Goal: Information Seeking & Learning: Learn about a topic

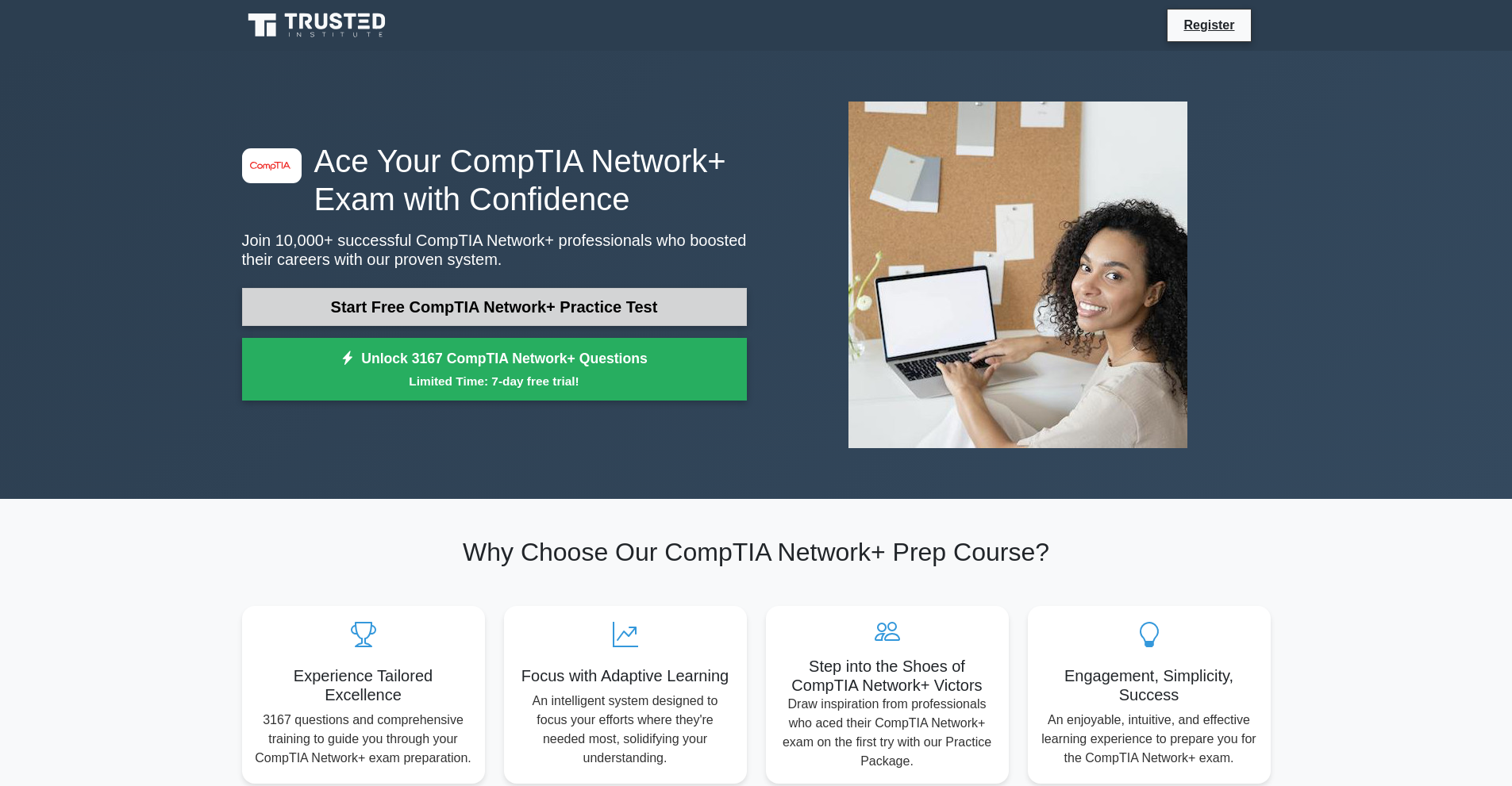
click at [523, 313] on link "Start Free CompTIA Network+ Practice Test" at bounding box center [494, 307] width 505 height 38
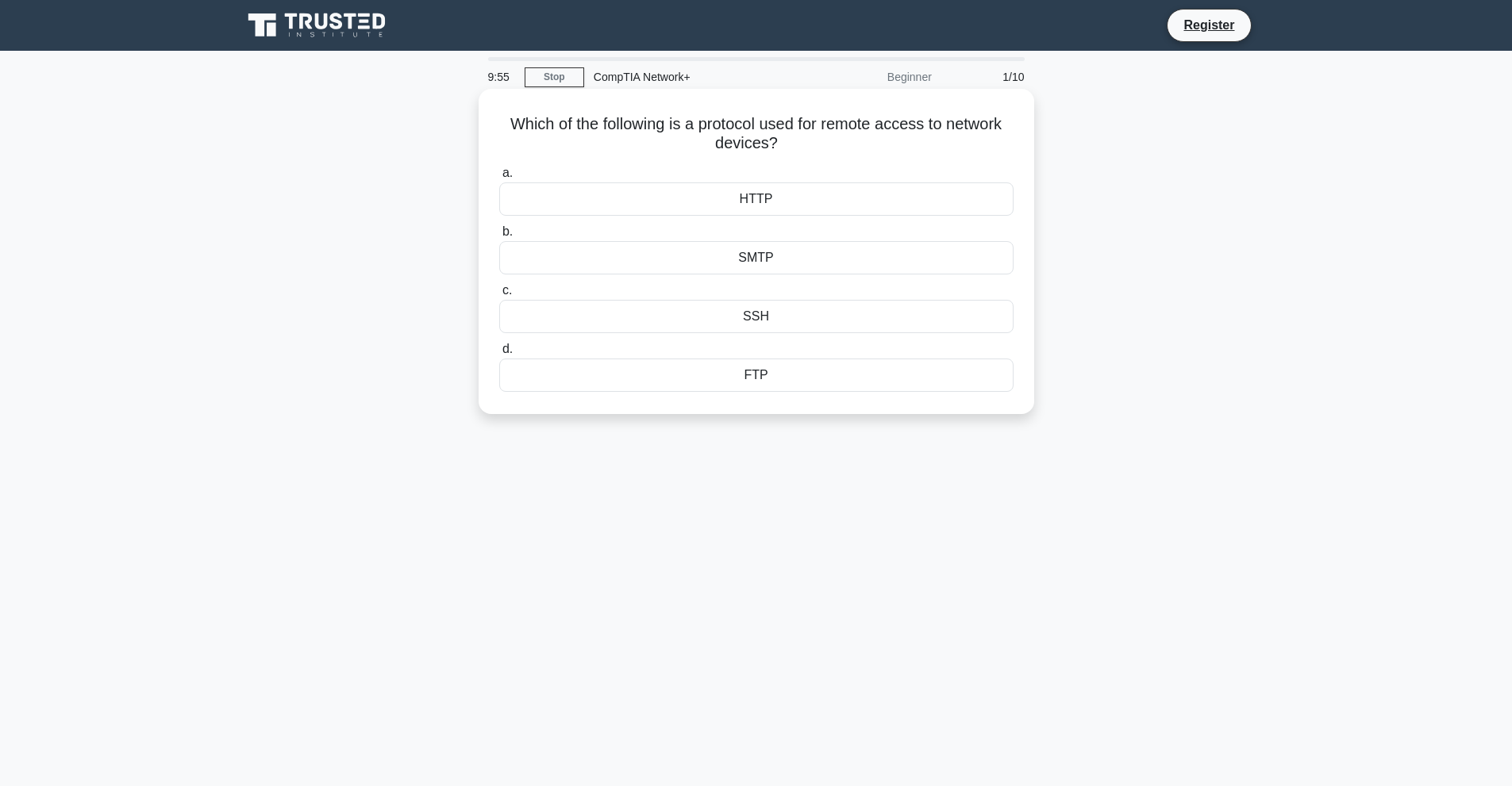
click at [770, 321] on div "SSH" at bounding box center [756, 317] width 514 height 34
click at [499, 296] on input "c. SSH" at bounding box center [499, 291] width 0 height 10
click at [895, 264] on div "IP spoofing" at bounding box center [756, 258] width 514 height 34
click at [499, 237] on input "b. IP spoofing" at bounding box center [499, 232] width 0 height 10
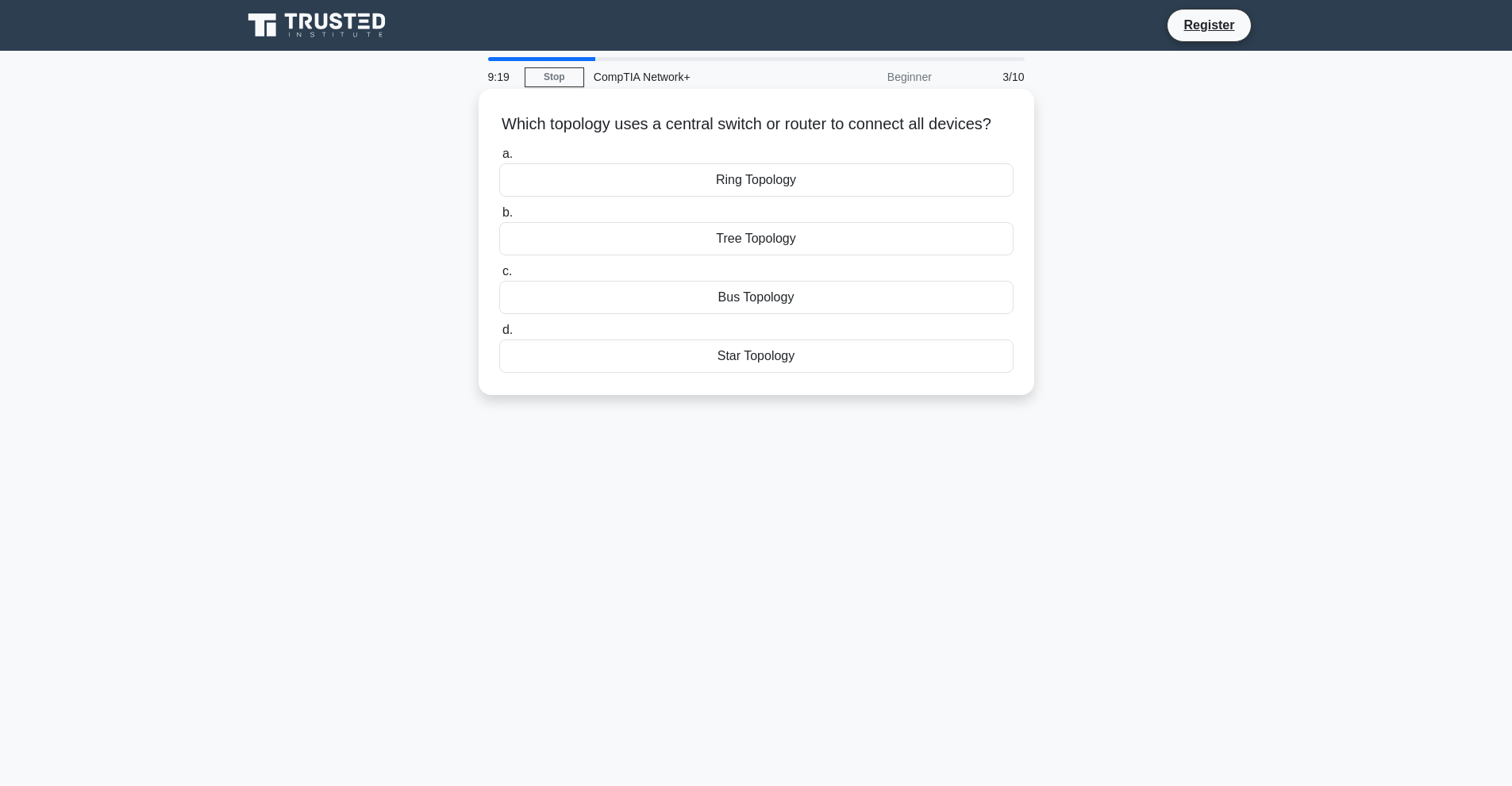
click at [765, 372] on div "Star Topology" at bounding box center [756, 356] width 514 height 34
click at [499, 336] on input "d. Star Topology" at bounding box center [499, 330] width 0 height 10
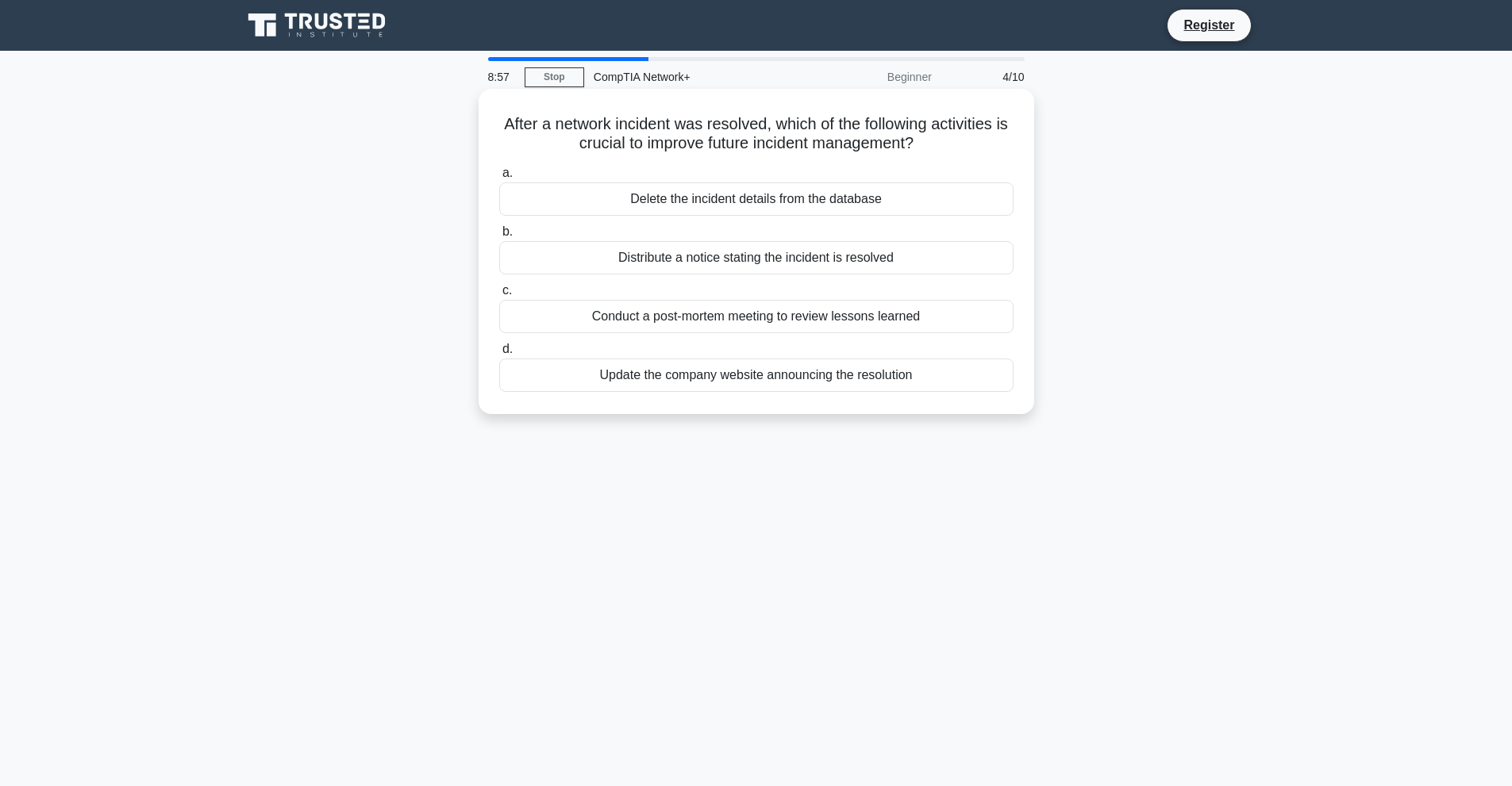
click at [858, 322] on div "Conduct a post-mortem meeting to review lessons learned" at bounding box center [756, 317] width 514 height 34
click at [499, 296] on input "c. Conduct a post-mortem meeting to review lessons learned" at bounding box center [499, 291] width 0 height 10
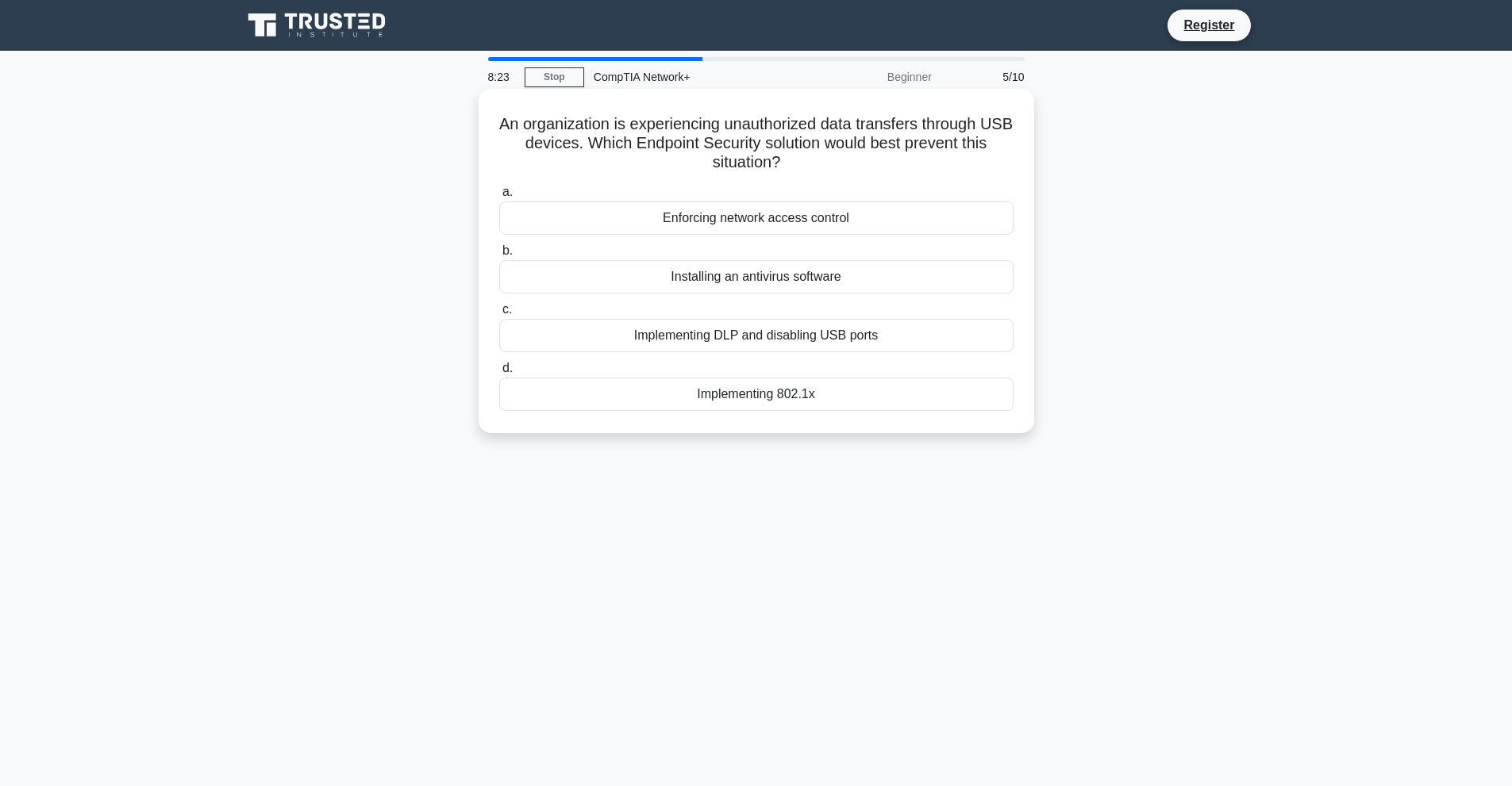
click at [839, 332] on div "Implementing DLP and disabling USB ports" at bounding box center [756, 336] width 514 height 34
click at [499, 315] on input "c. Implementing DLP and disabling USB ports" at bounding box center [499, 310] width 0 height 10
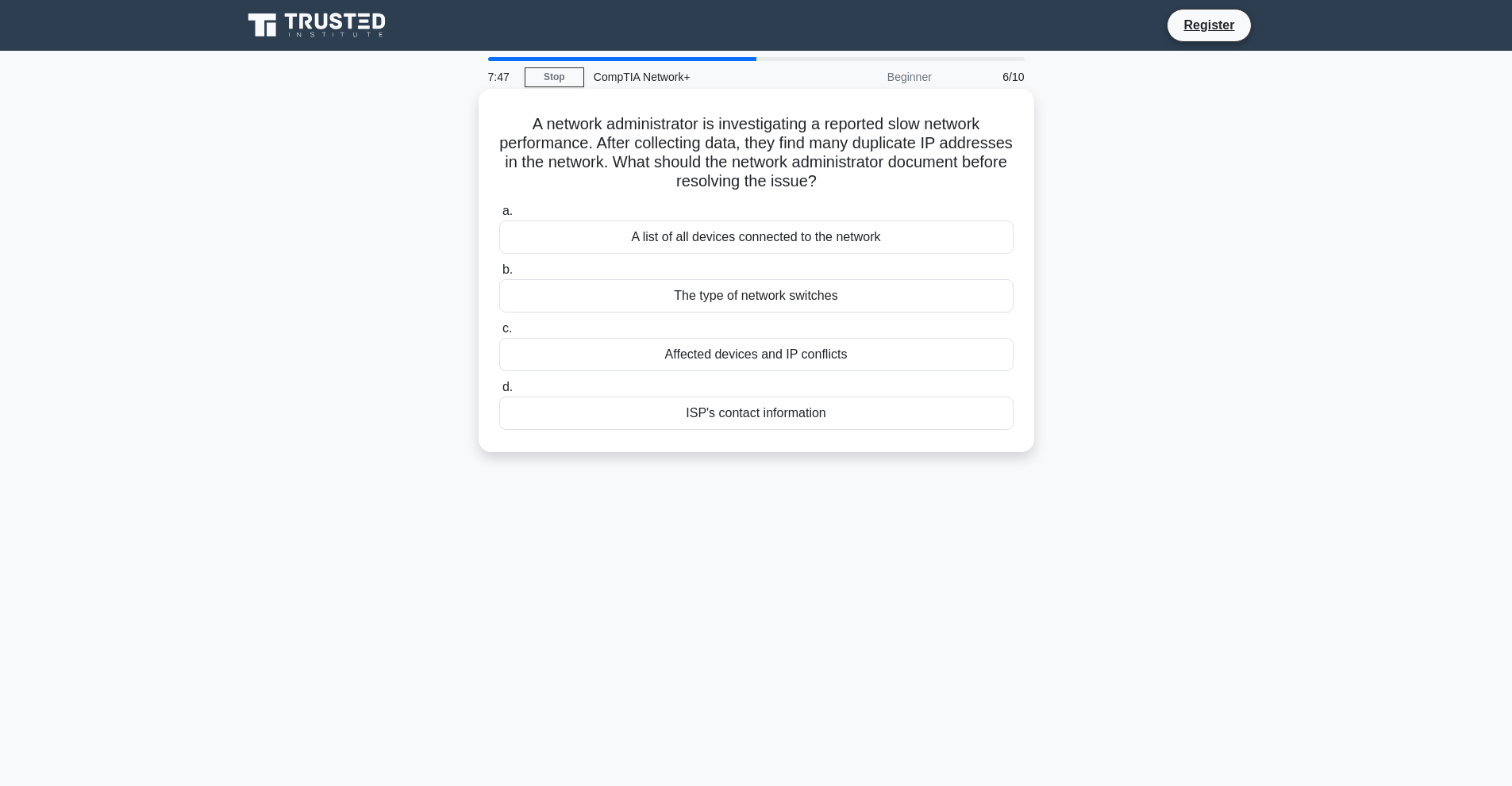
click at [855, 353] on div "Affected devices and IP conflicts" at bounding box center [756, 355] width 514 height 34
click at [499, 334] on input "c. Affected devices and IP conflicts" at bounding box center [499, 328] width 0 height 10
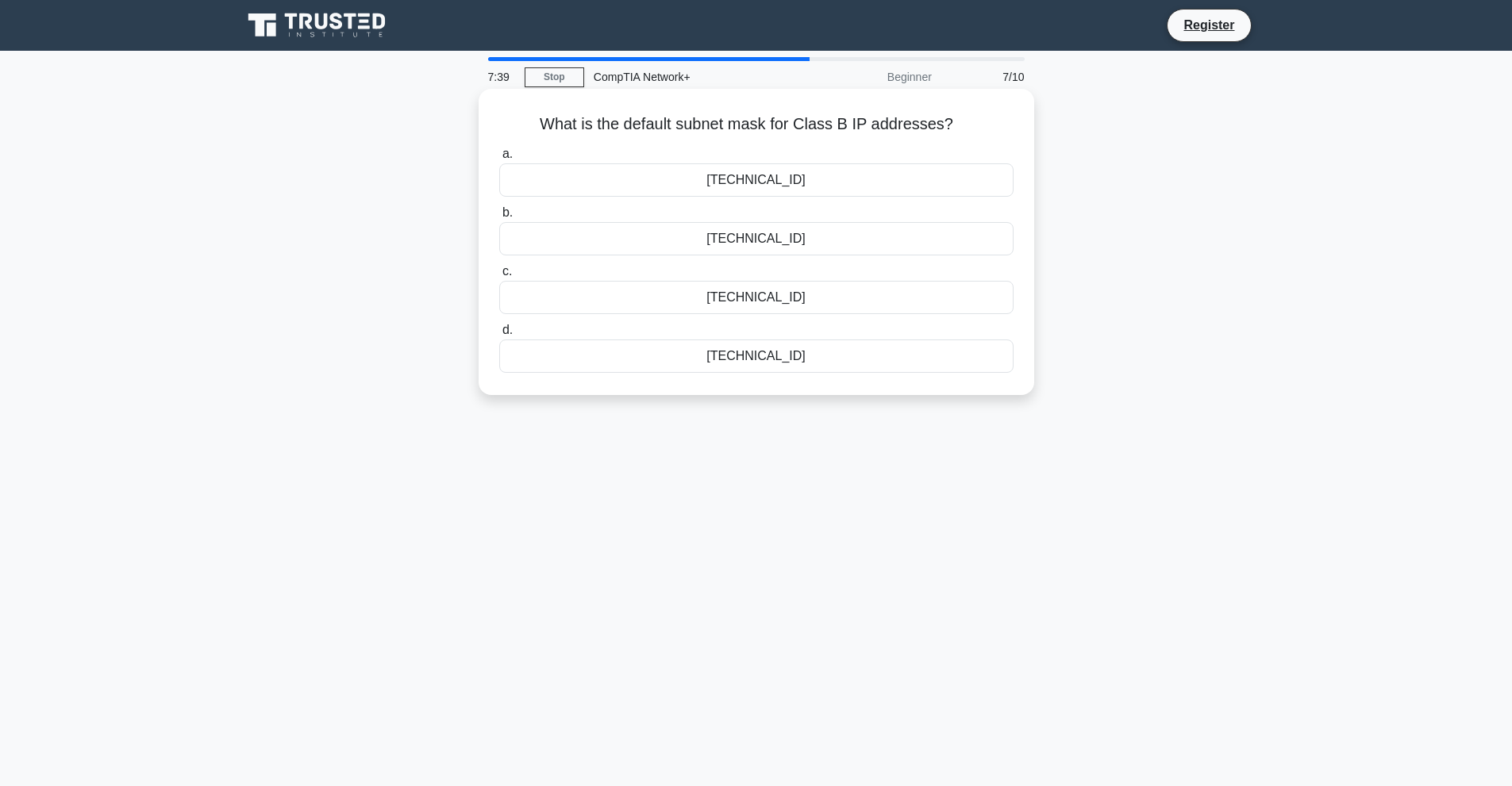
click at [735, 349] on div "255.255.255.0" at bounding box center [756, 356] width 514 height 34
click at [499, 336] on input "d. 255.255.255.0" at bounding box center [499, 330] width 0 height 10
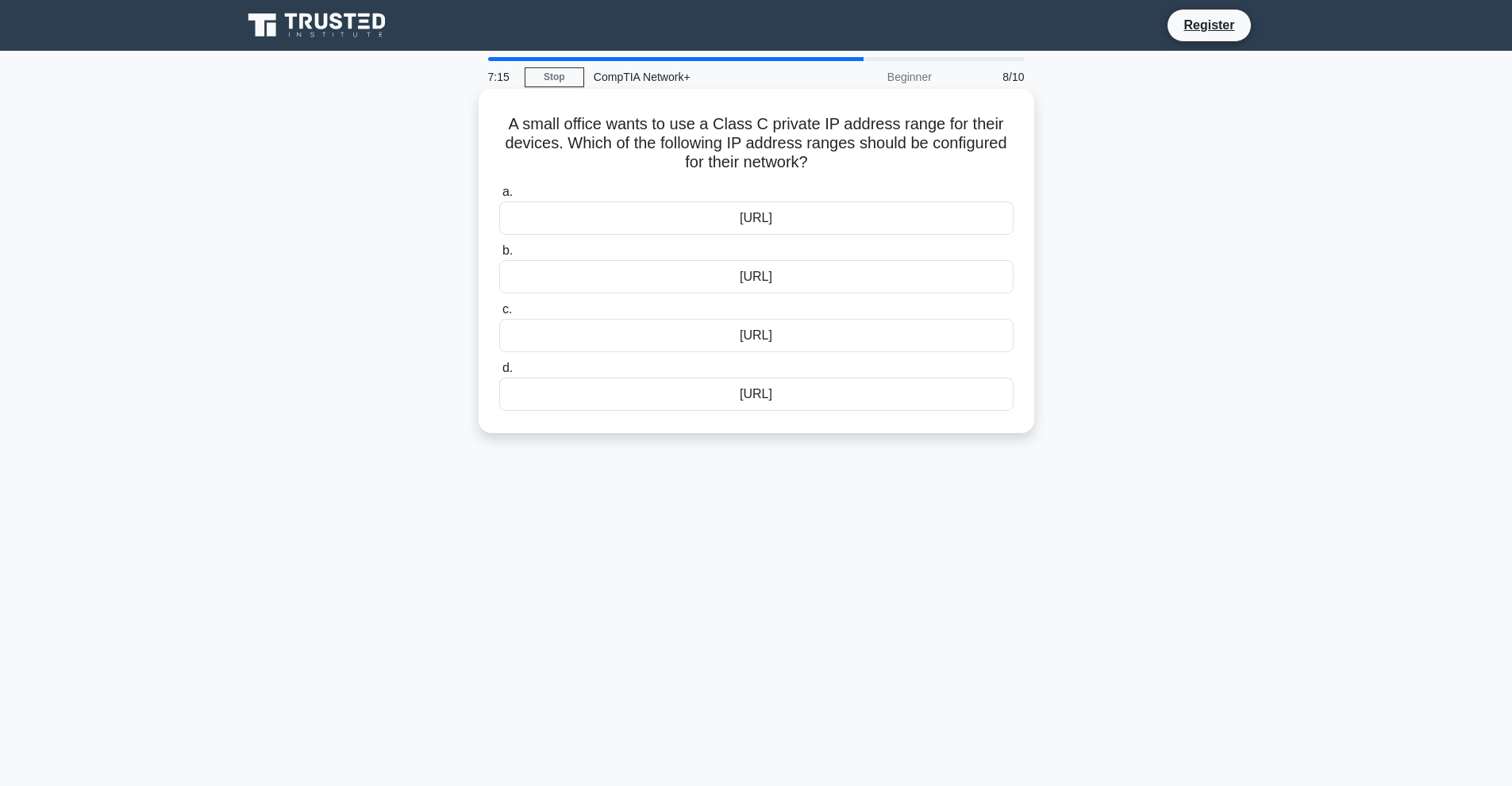
click at [780, 220] on div "10.0.0.0/8" at bounding box center [756, 219] width 514 height 34
click at [499, 198] on input "a. 10.0.0.0/8" at bounding box center [499, 192] width 0 height 10
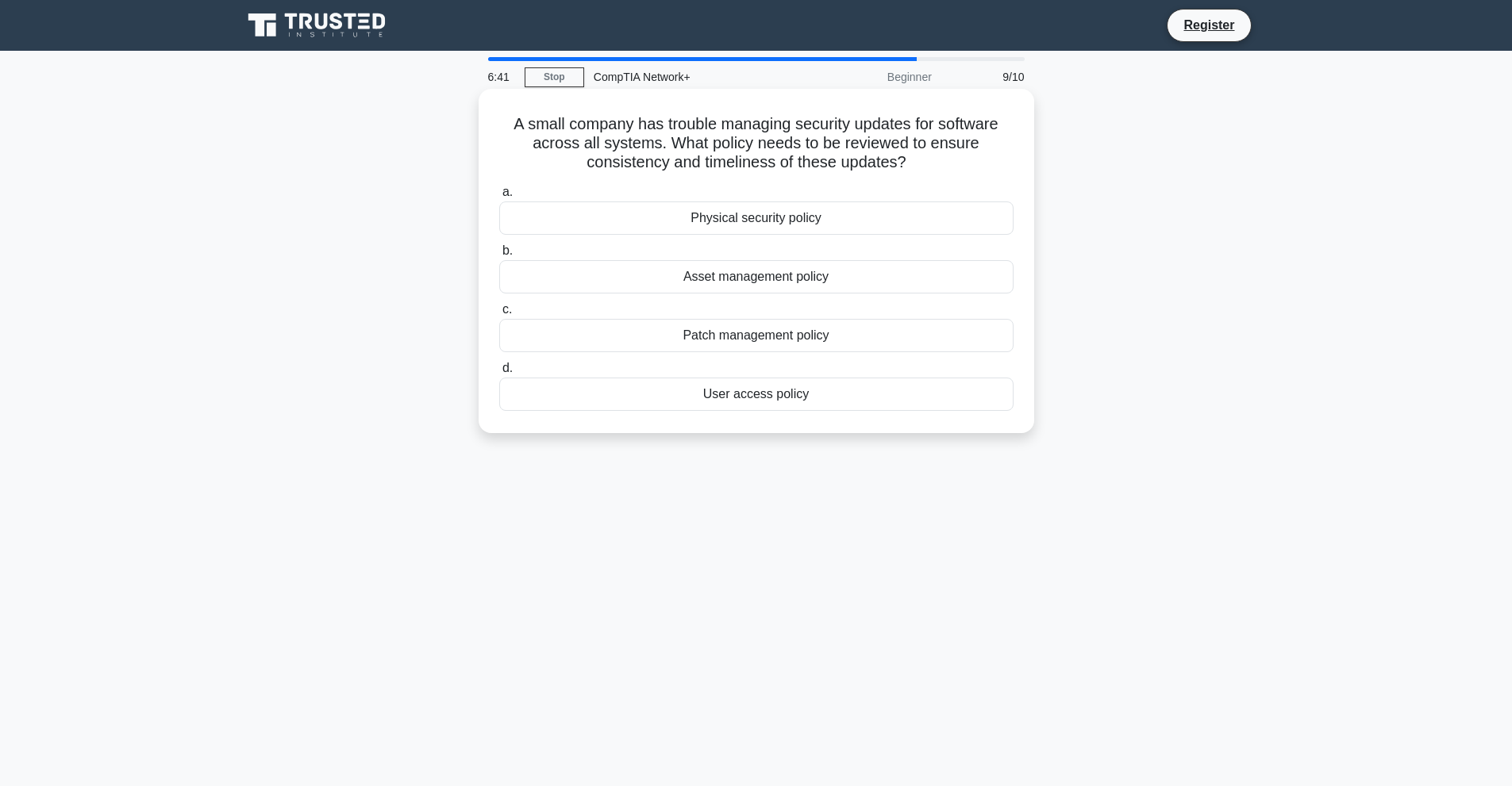
click at [776, 280] on div "Asset management policy" at bounding box center [756, 277] width 514 height 34
click at [499, 256] on input "b. Asset management policy" at bounding box center [499, 250] width 0 height 10
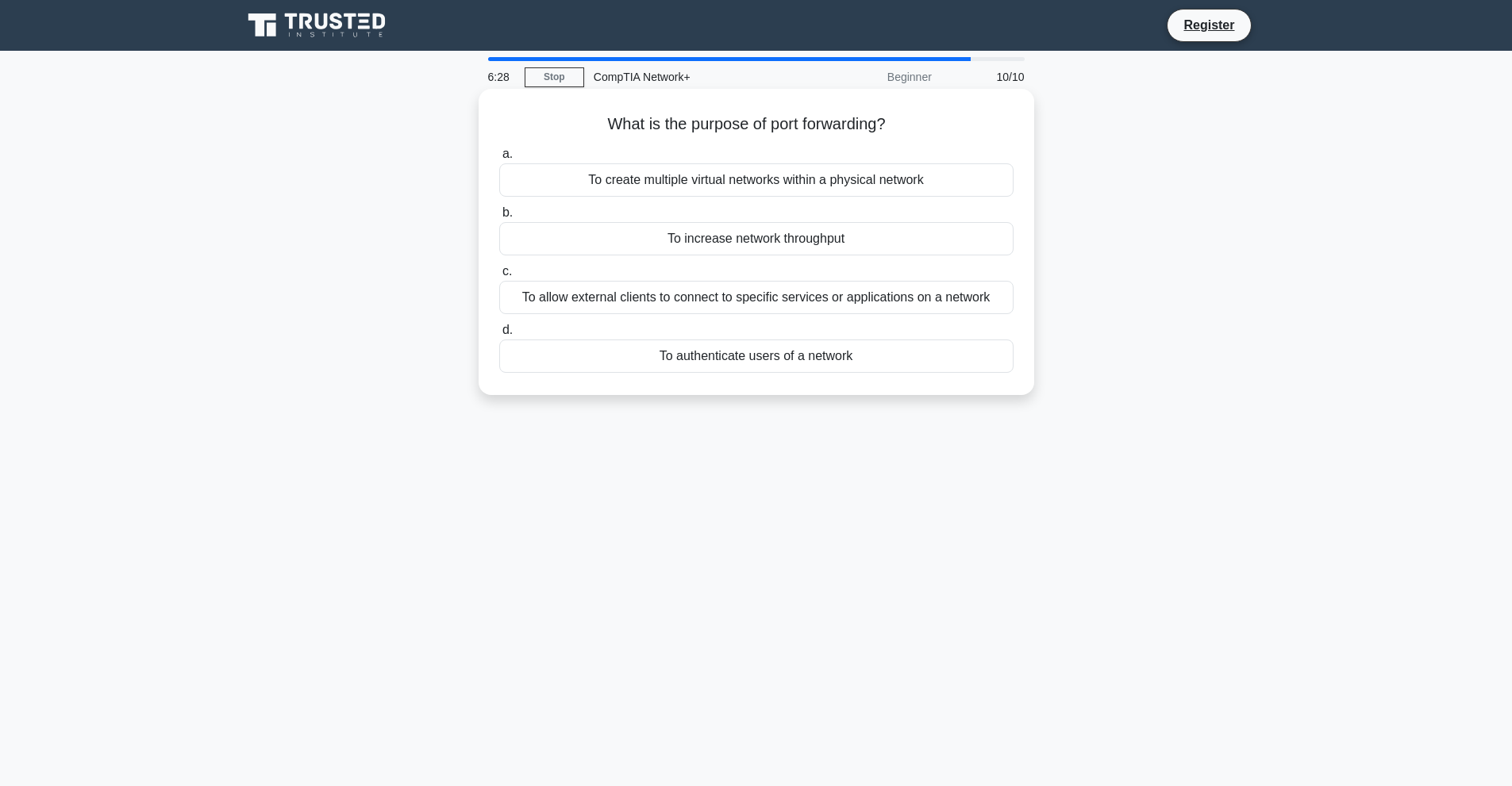
click at [774, 297] on div "To allow external clients to connect to specific services or applications on a …" at bounding box center [756, 297] width 514 height 34
click at [499, 277] on input "c. To allow external clients to connect to specific services or applications on…" at bounding box center [499, 271] width 0 height 10
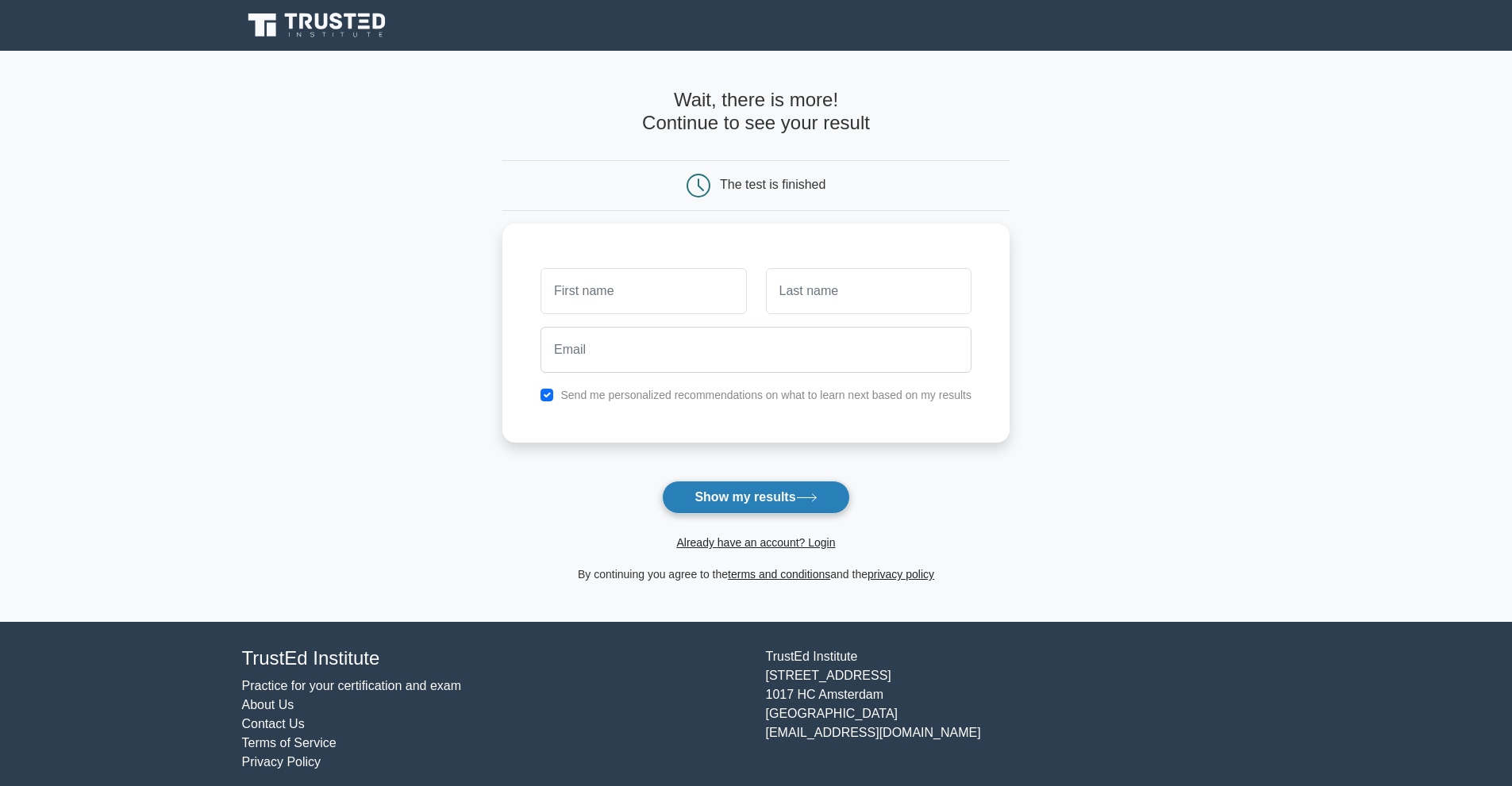
click at [747, 485] on button "Show my results" at bounding box center [756, 498] width 188 height 34
click at [657, 284] on input "text" at bounding box center [643, 287] width 205 height 46
click at [851, 249] on div "Send me personalized recommendations on what to learn next based on my results" at bounding box center [756, 328] width 507 height 219
click at [719, 275] on input "text" at bounding box center [643, 287] width 205 height 46
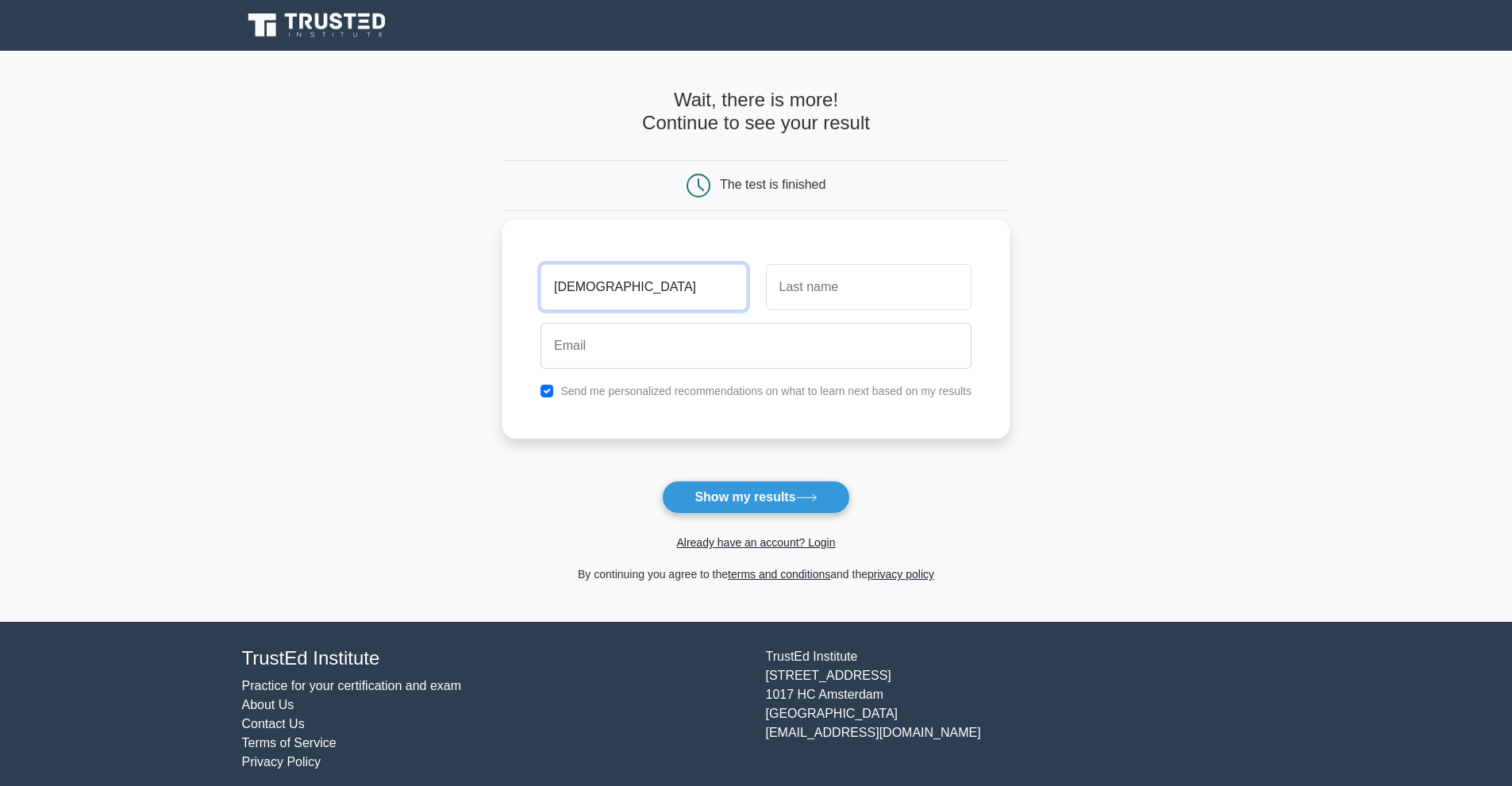
type input "[DEMOGRAPHIC_DATA]"
type input "Bentley"
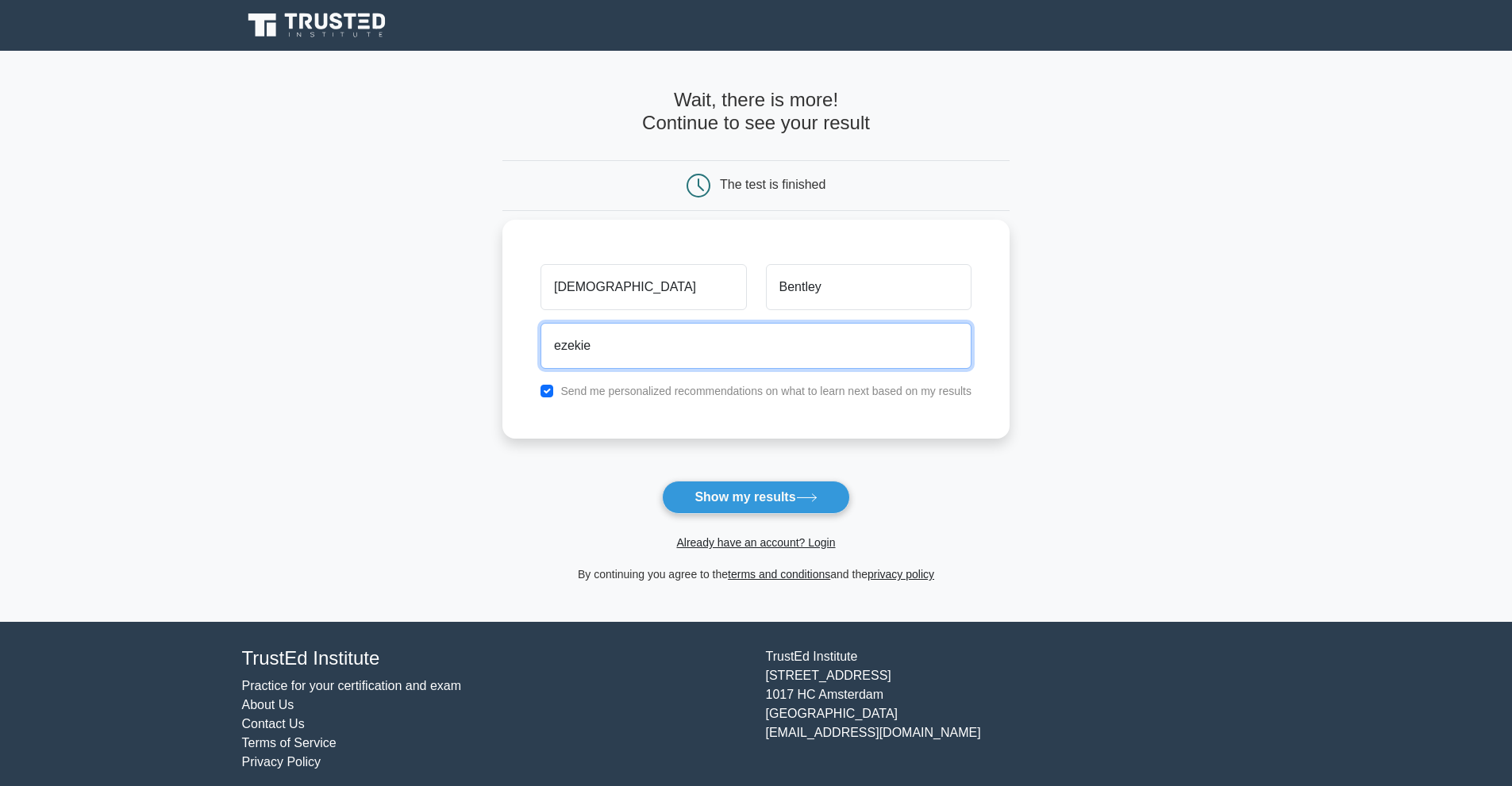
type input "ezekiel.bentley@gmail.com"
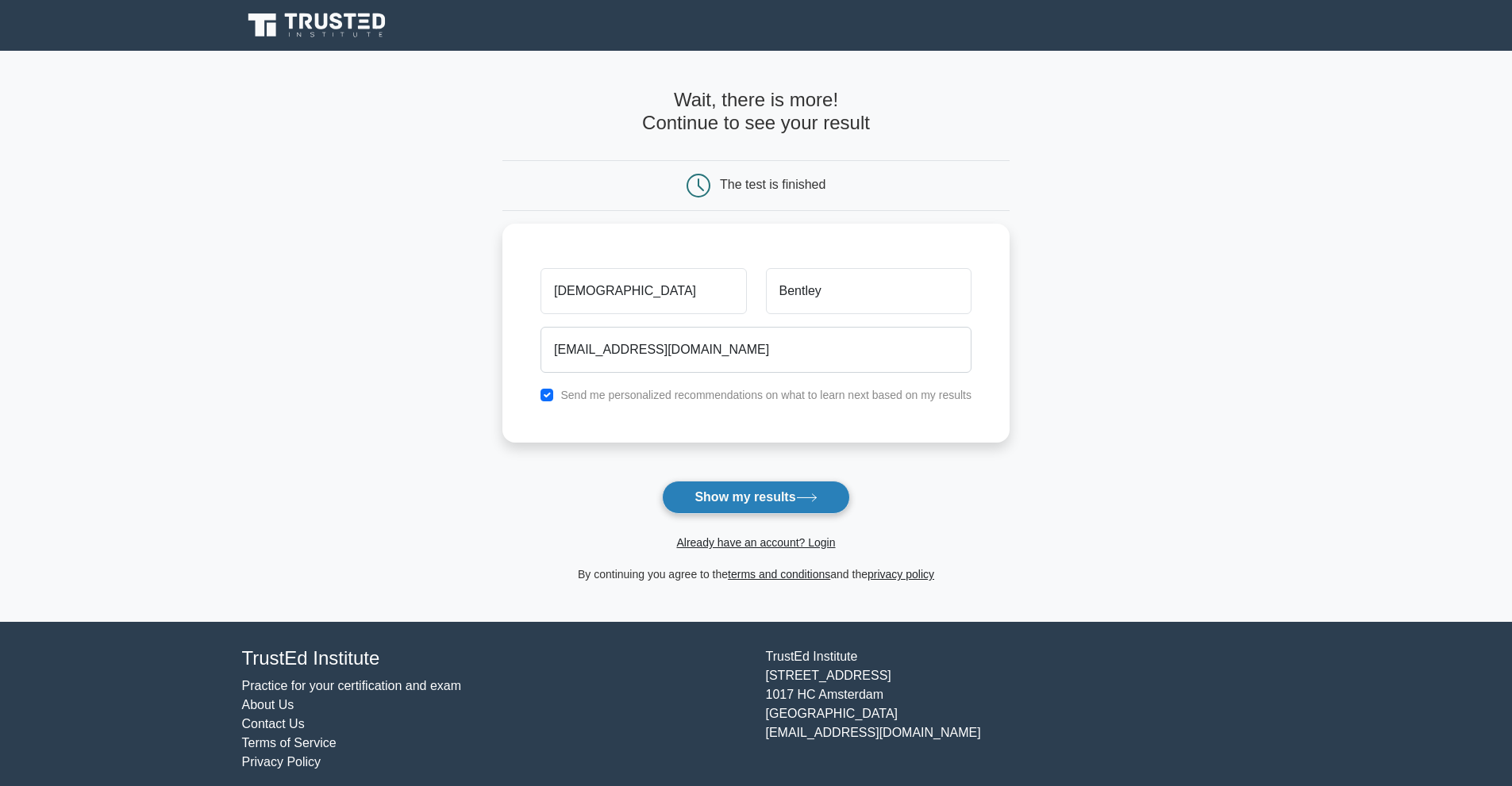
click at [742, 507] on button "Show my results" at bounding box center [756, 498] width 188 height 34
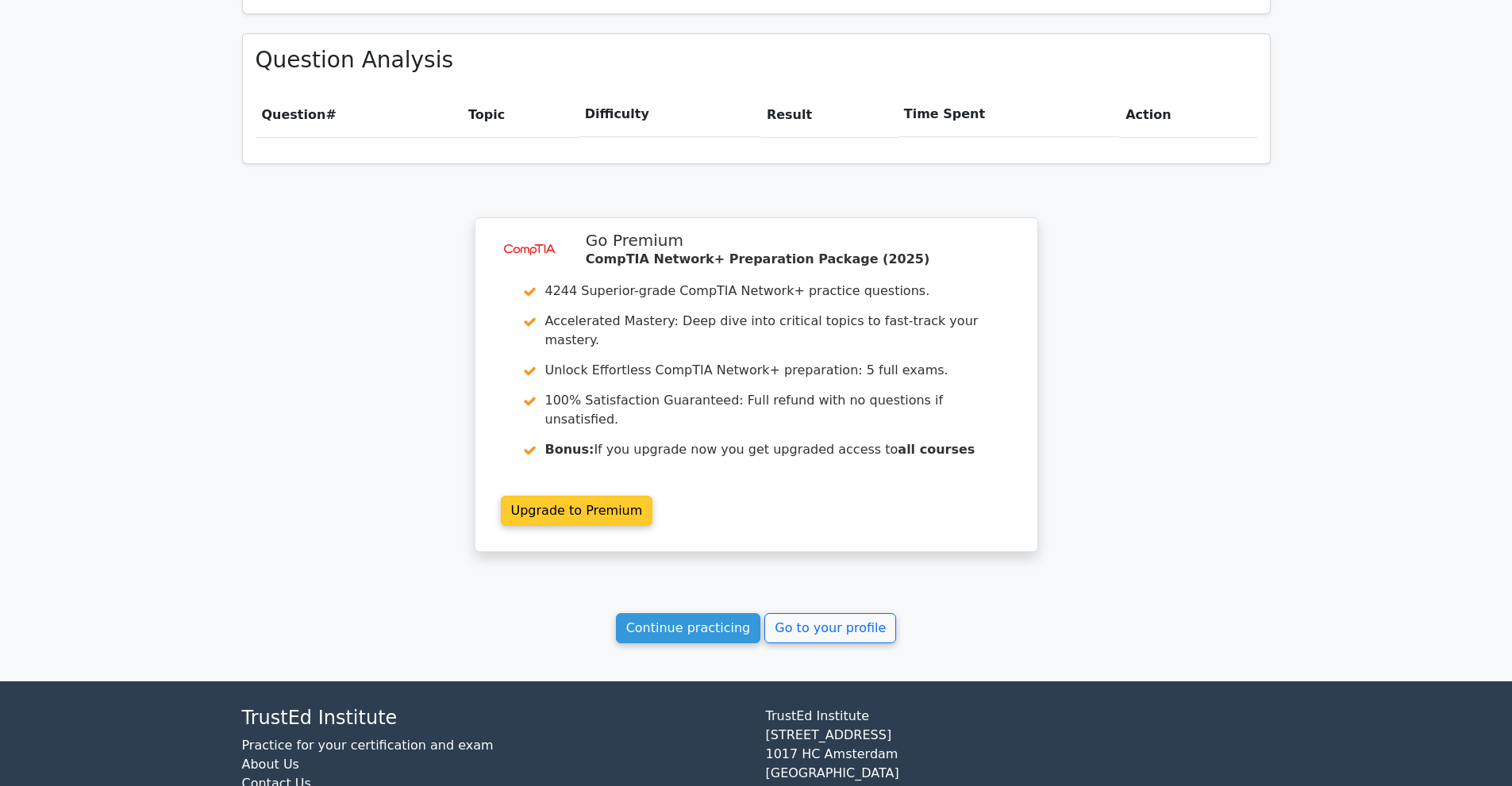
scroll to position [1038, 0]
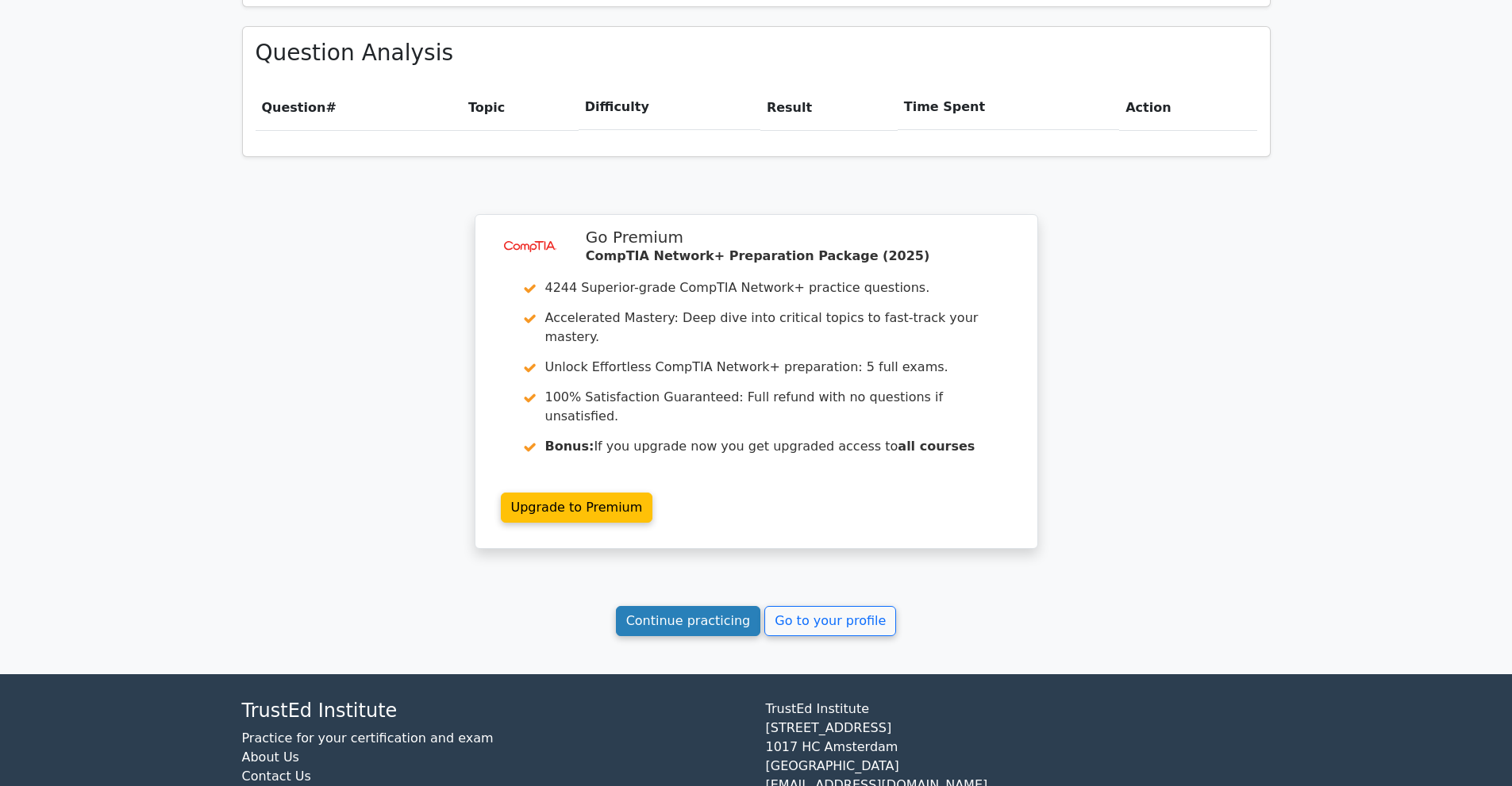
click at [673, 606] on link "Continue practicing" at bounding box center [688, 621] width 145 height 30
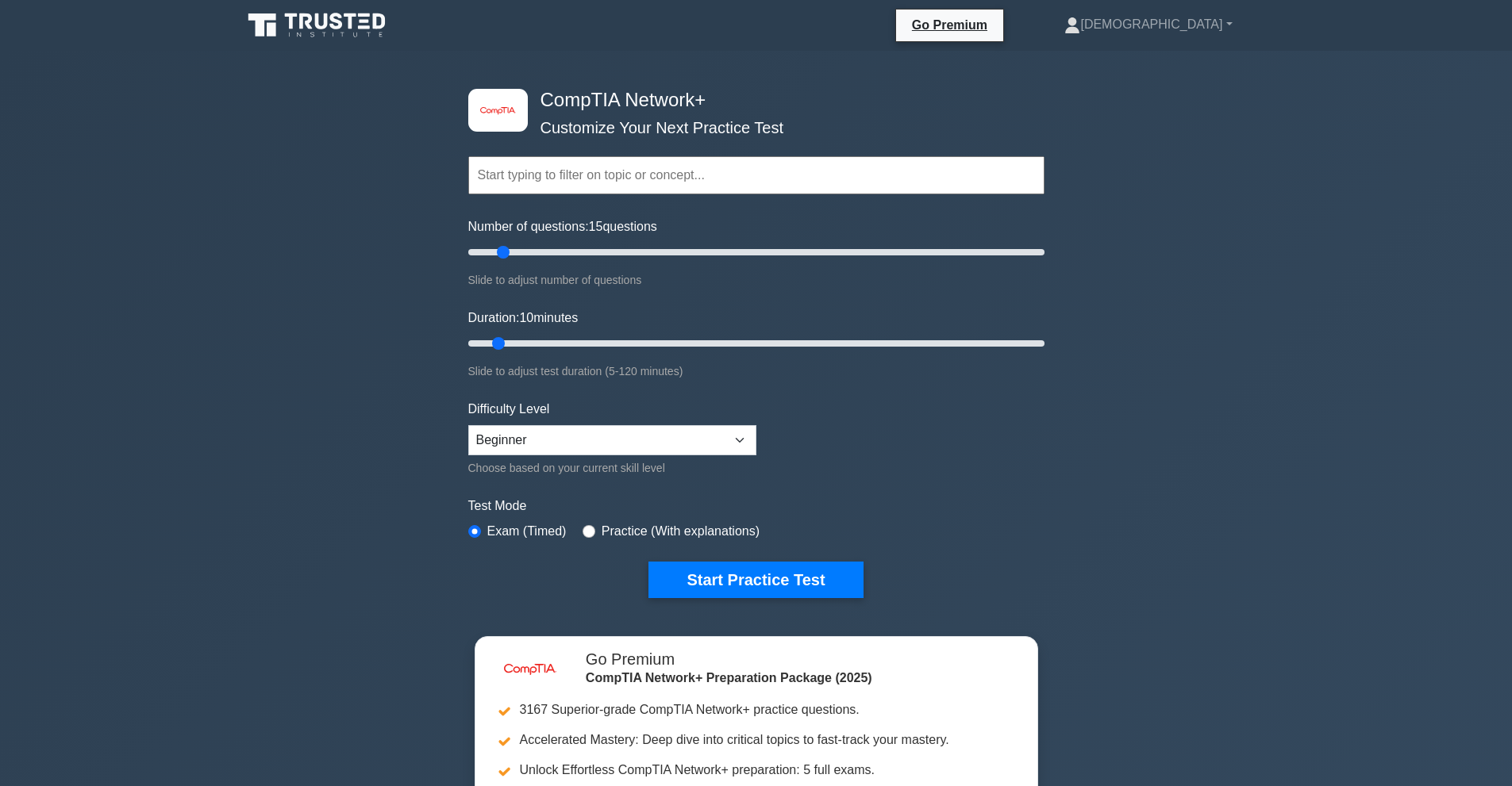
drag, startPoint x: 487, startPoint y: 253, endPoint x: 507, endPoint y: 253, distance: 20.0
type input "15"
click at [507, 253] on input "Number of questions: 15 questions" at bounding box center [756, 252] width 576 height 19
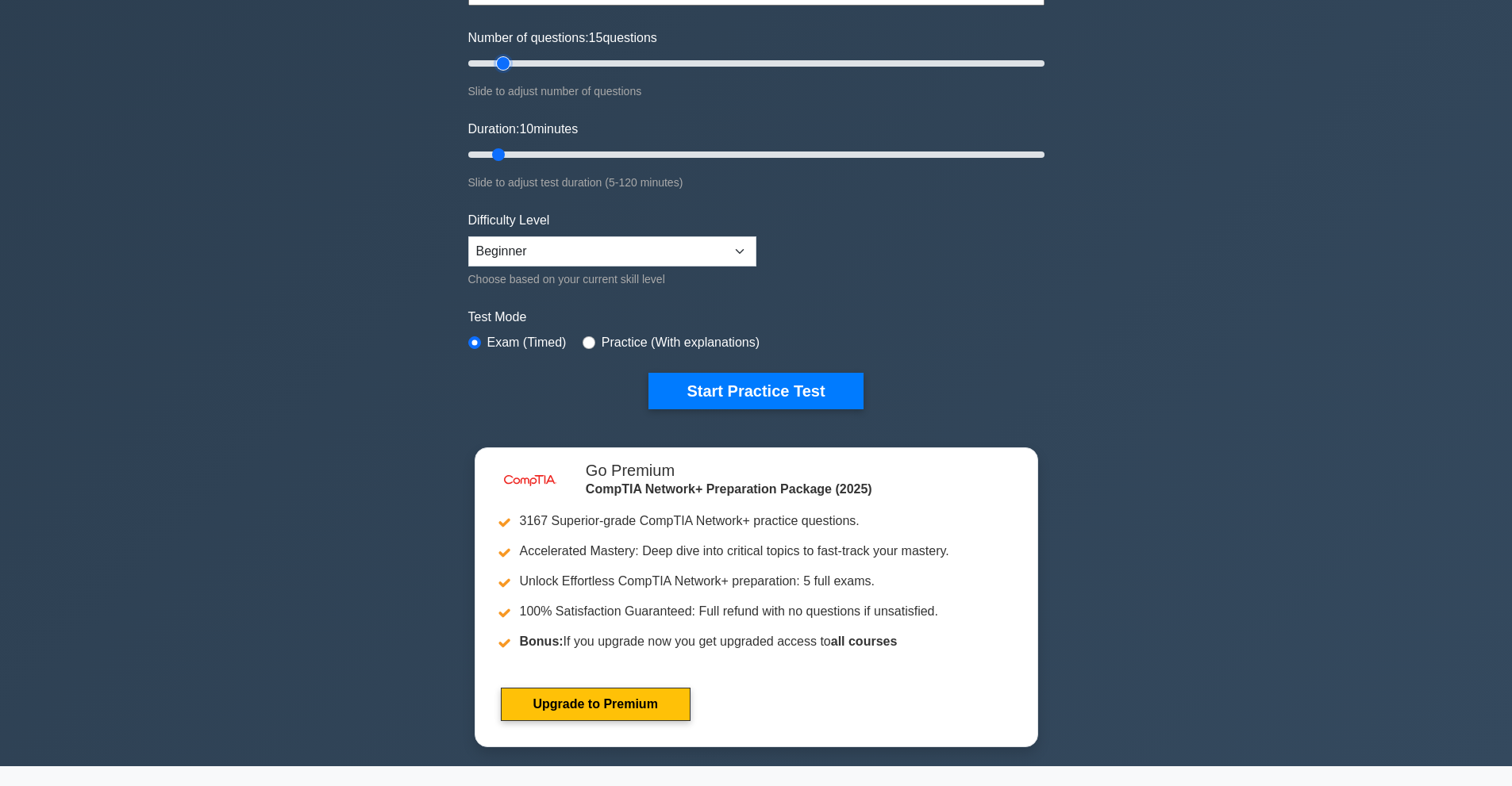
scroll to position [238, 0]
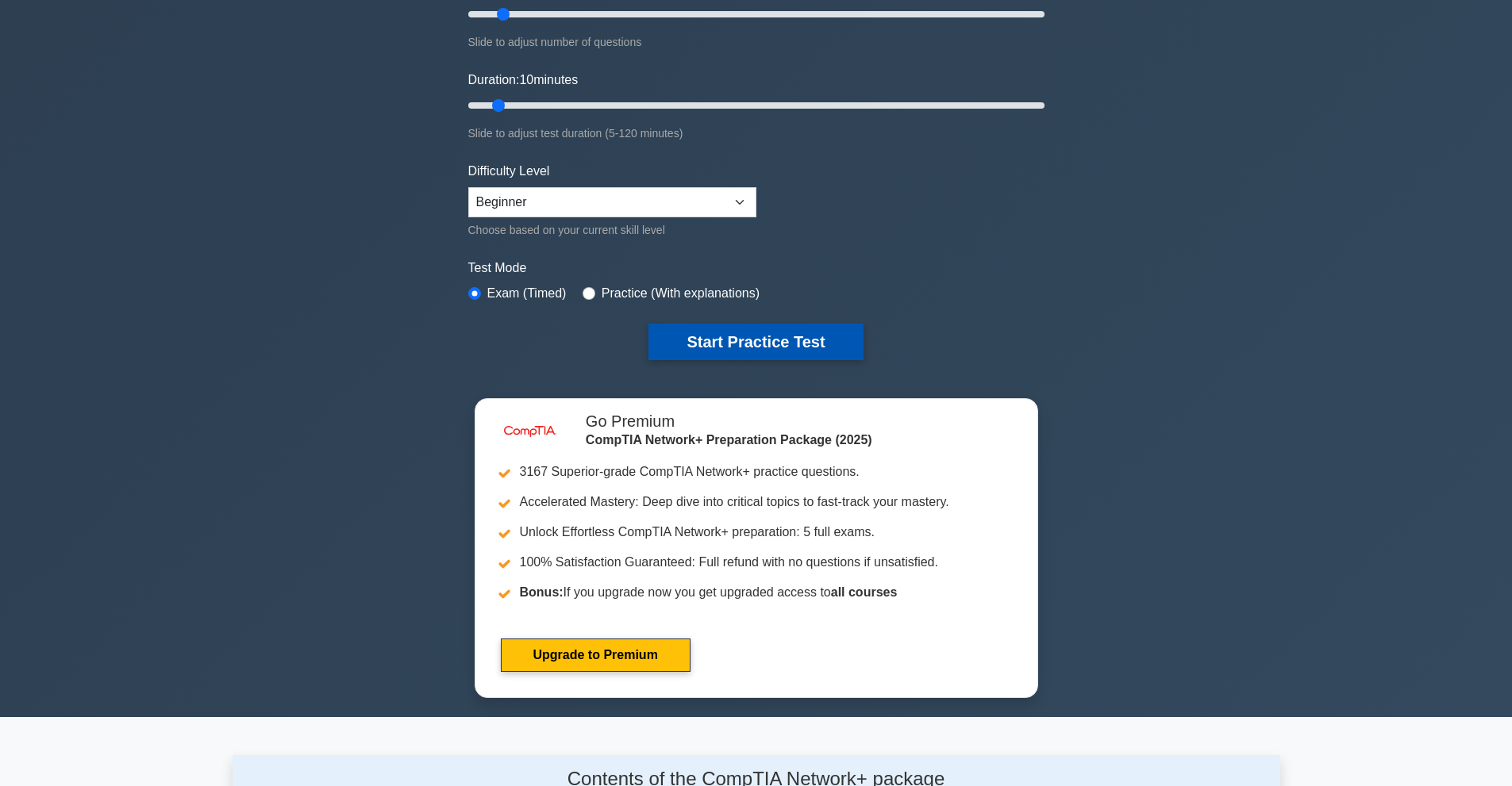
click at [761, 344] on button "Start Practice Test" at bounding box center [755, 341] width 214 height 37
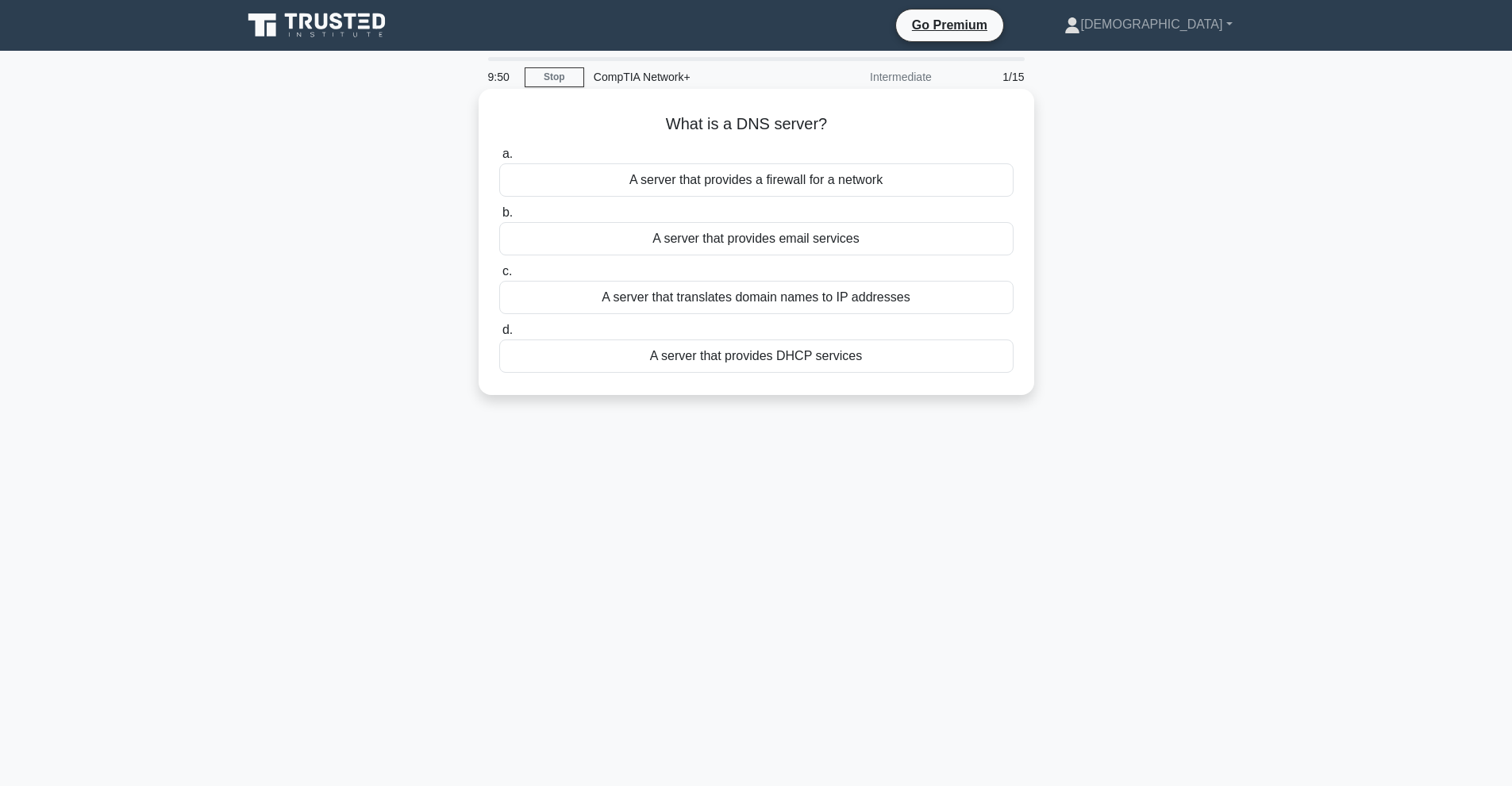
click at [780, 300] on div "A server that translates domain names to IP addresses" at bounding box center [756, 297] width 514 height 34
click at [499, 277] on input "c. A server that translates domain names to IP addresses" at bounding box center [499, 271] width 0 height 10
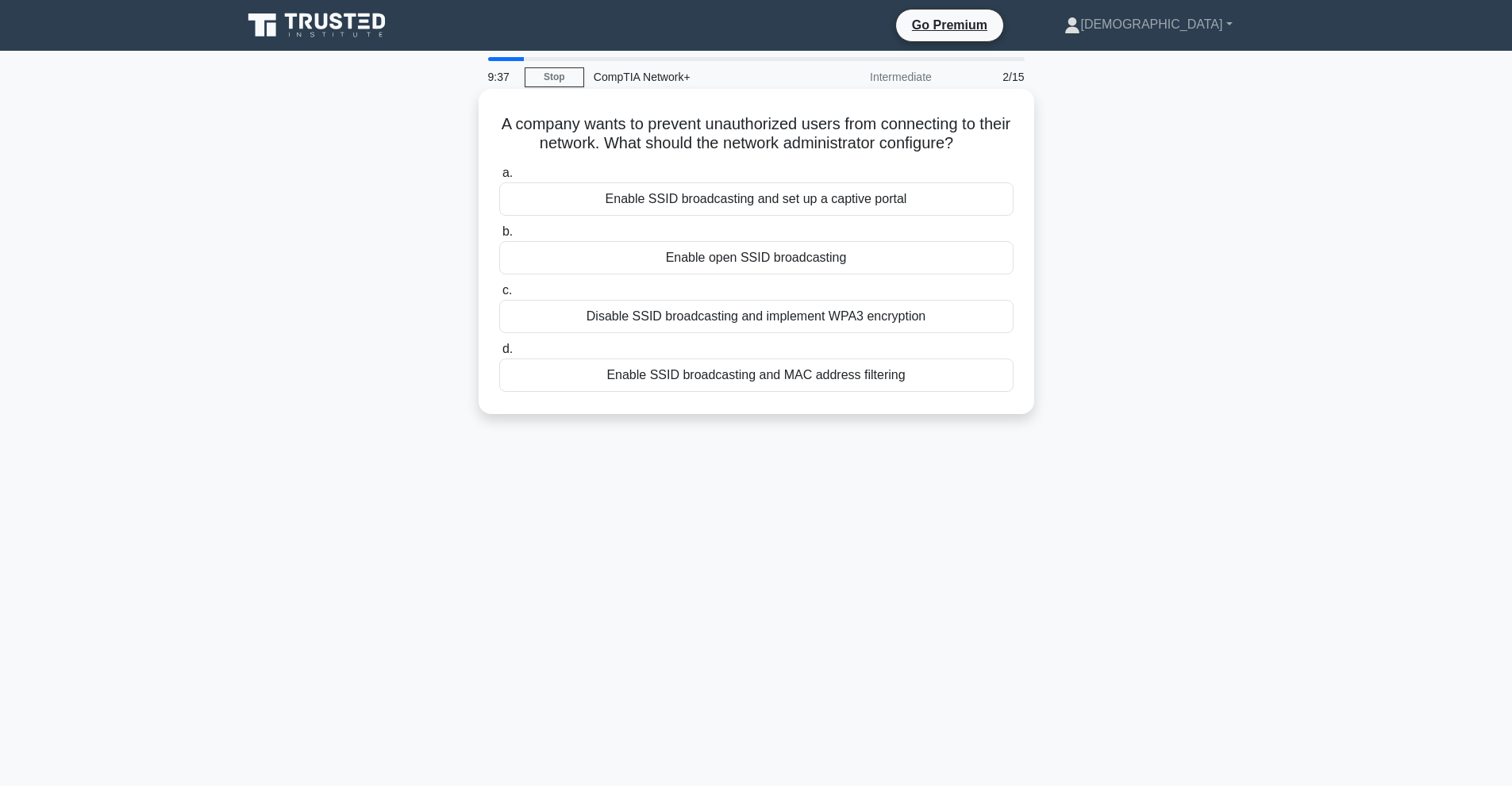
click at [908, 318] on div "Disable SSID broadcasting and implement WPA3 encryption" at bounding box center [756, 317] width 514 height 34
click at [499, 296] on input "c. Disable SSID broadcasting and implement WPA3 encryption" at bounding box center [499, 291] width 0 height 10
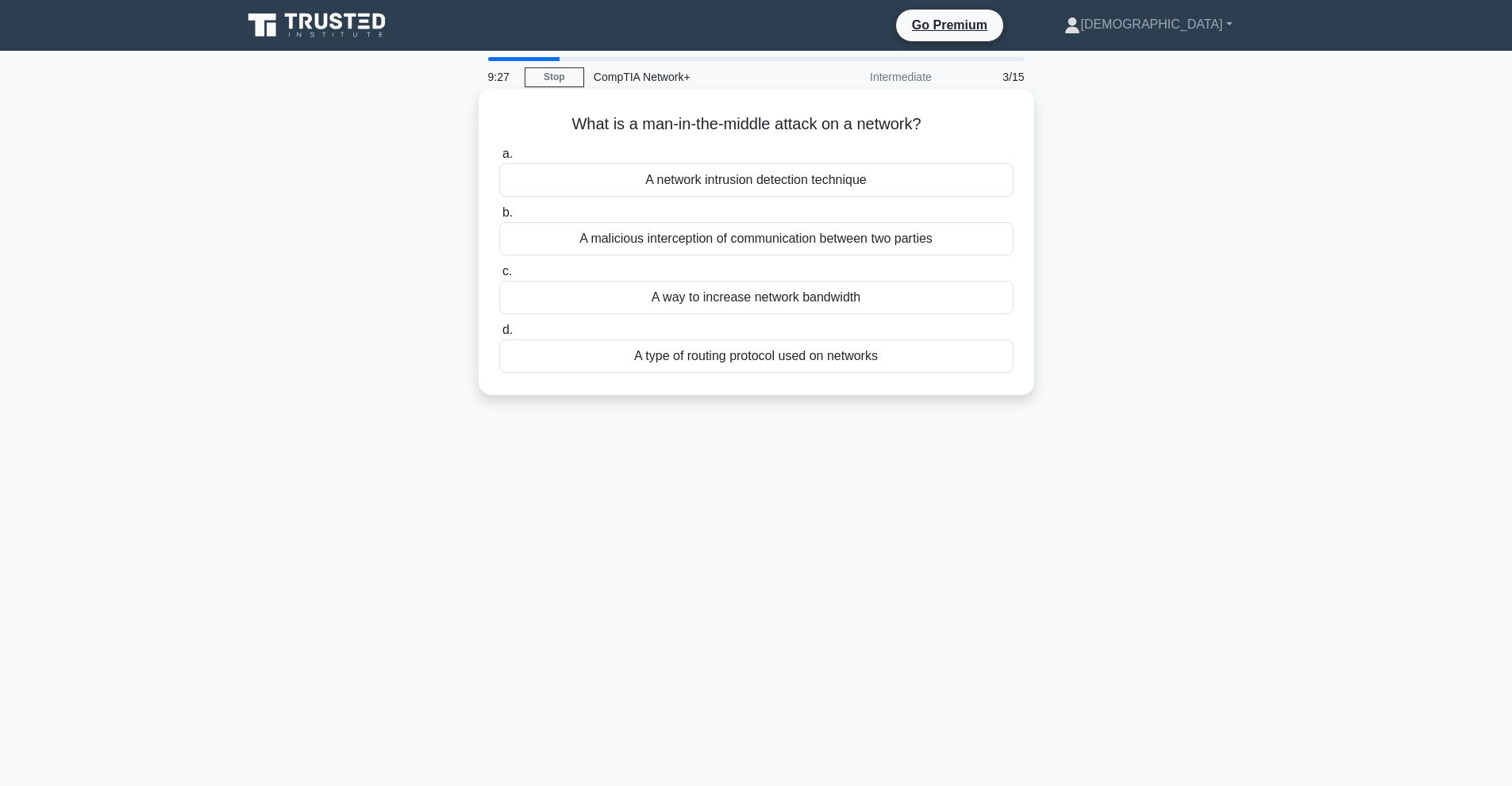
click at [891, 239] on div "A malicious interception of communication between two parties" at bounding box center [756, 239] width 514 height 34
click at [499, 219] on input "b. A malicious interception of communication between two parties" at bounding box center [499, 213] width 0 height 10
click at [772, 356] on div "To forward packets between different networks" at bounding box center [756, 356] width 514 height 34
click at [499, 336] on input "d. To forward packets between different networks" at bounding box center [499, 330] width 0 height 10
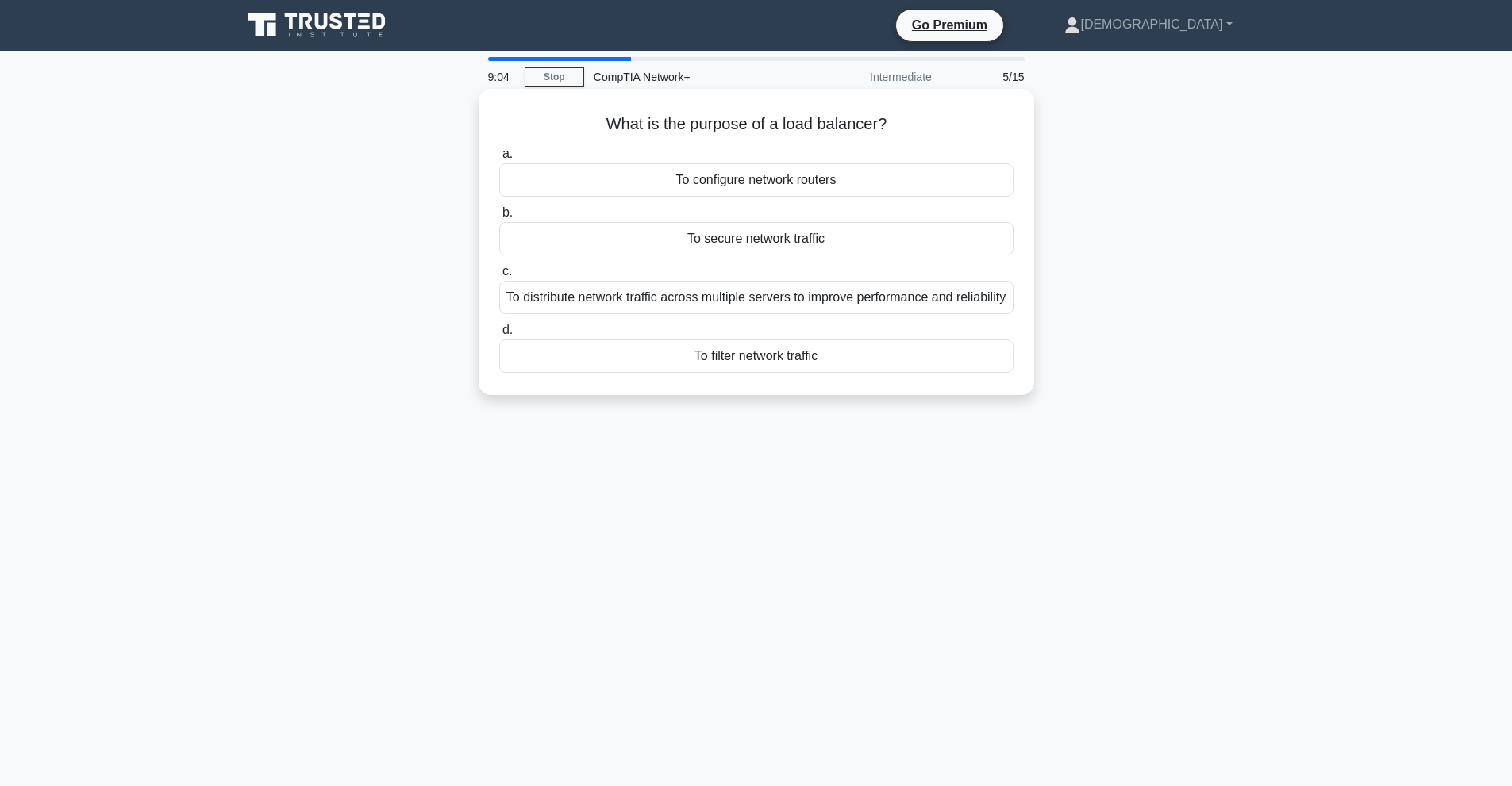
click at [904, 305] on div "To distribute network traffic across multiple servers to improve performance an…" at bounding box center [756, 297] width 514 height 34
click at [499, 277] on input "c. To distribute network traffic across multiple servers to improve performance…" at bounding box center [499, 271] width 0 height 10
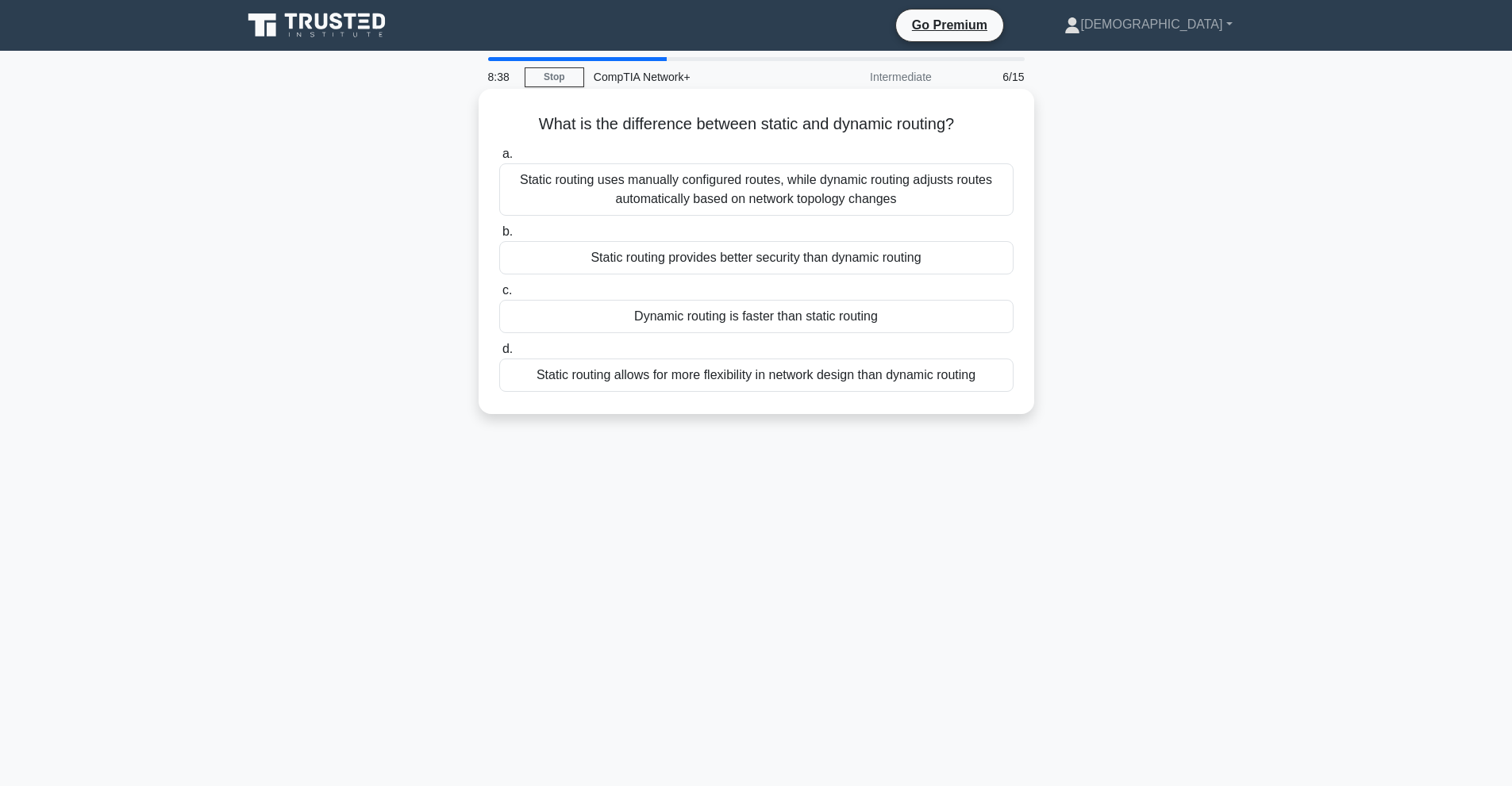
click at [985, 184] on div "Static routing uses manually configured routes, while dynamic routing adjusts r…" at bounding box center [756, 189] width 514 height 53
click at [499, 159] on input "a. Static routing uses manually configured routes, while dynamic routing adjust…" at bounding box center [499, 154] width 0 height 10
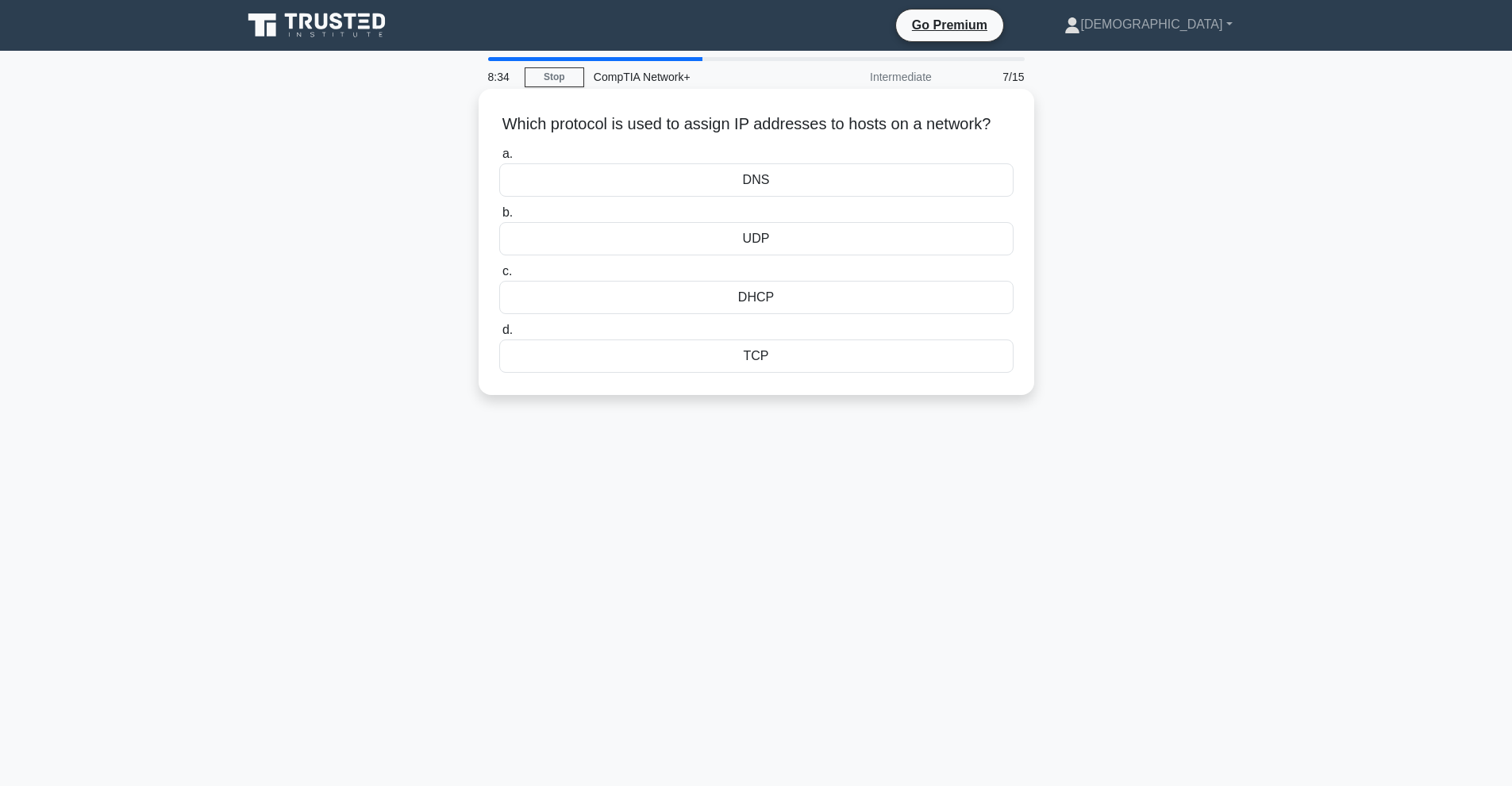
click at [878, 314] on div "DHCP" at bounding box center [756, 297] width 514 height 34
click at [499, 277] on input "c. DHCP" at bounding box center [499, 271] width 0 height 10
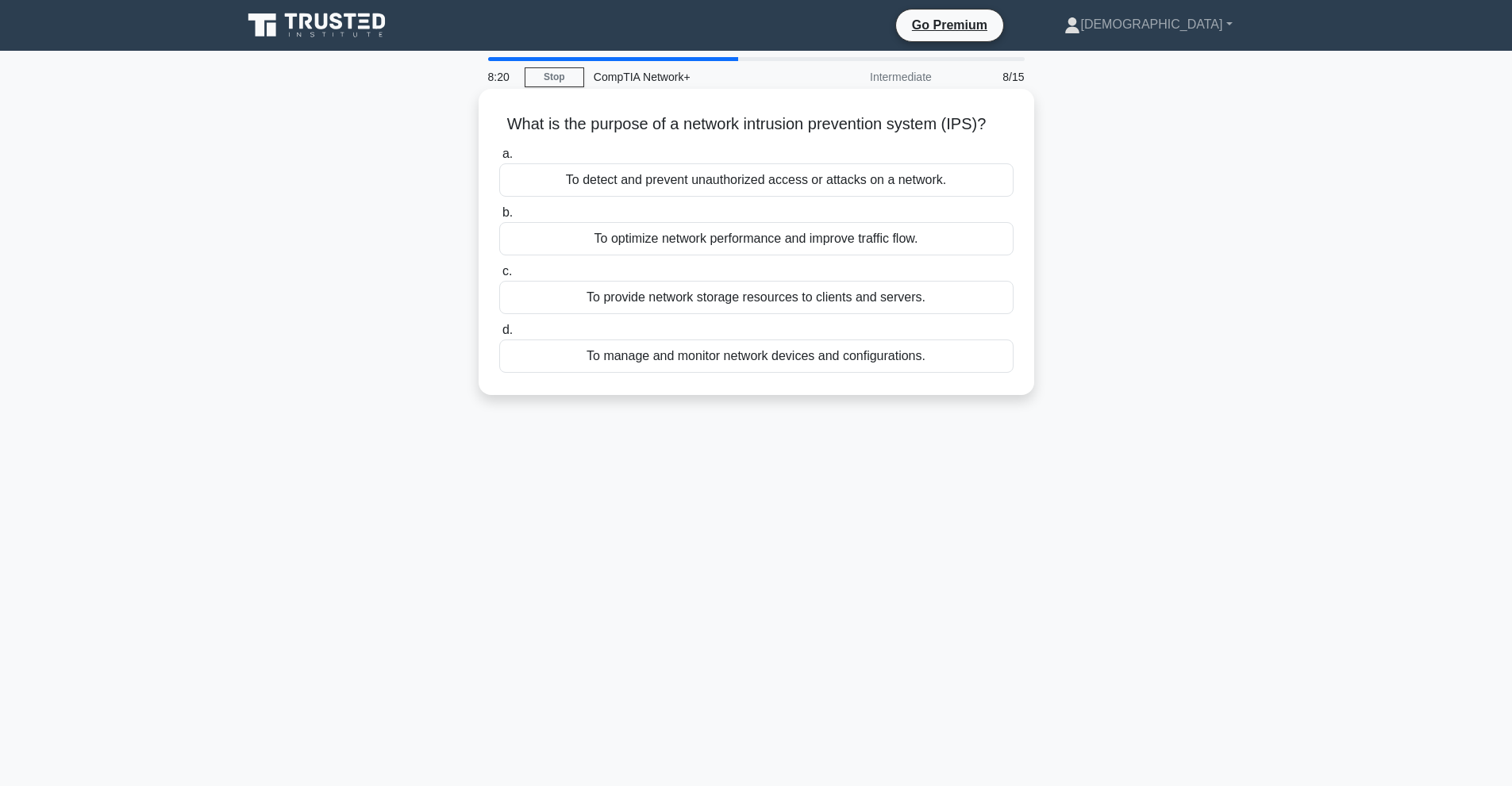
click at [872, 176] on div "To detect and prevent unauthorized access or attacks on a network." at bounding box center [756, 180] width 514 height 34
click at [941, 172] on div "To detect and prevent unauthorized access or attacks on a network." at bounding box center [756, 180] width 514 height 34
click at [499, 159] on input "a. To detect and prevent unauthorized access or attacks on a network." at bounding box center [499, 154] width 0 height 10
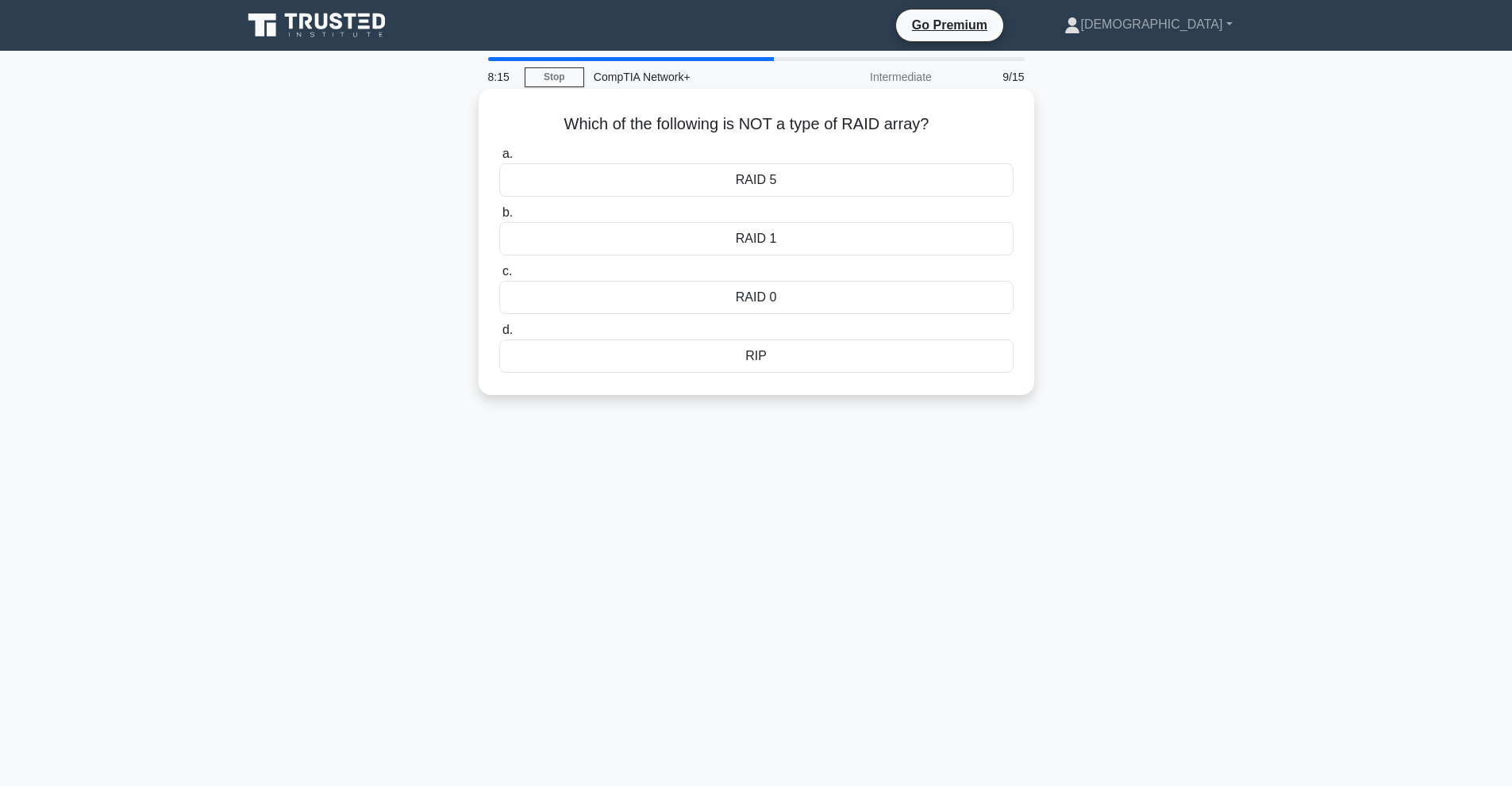
click at [788, 361] on div "RIP" at bounding box center [756, 356] width 514 height 34
click at [499, 336] on input "d. RIP" at bounding box center [499, 330] width 0 height 10
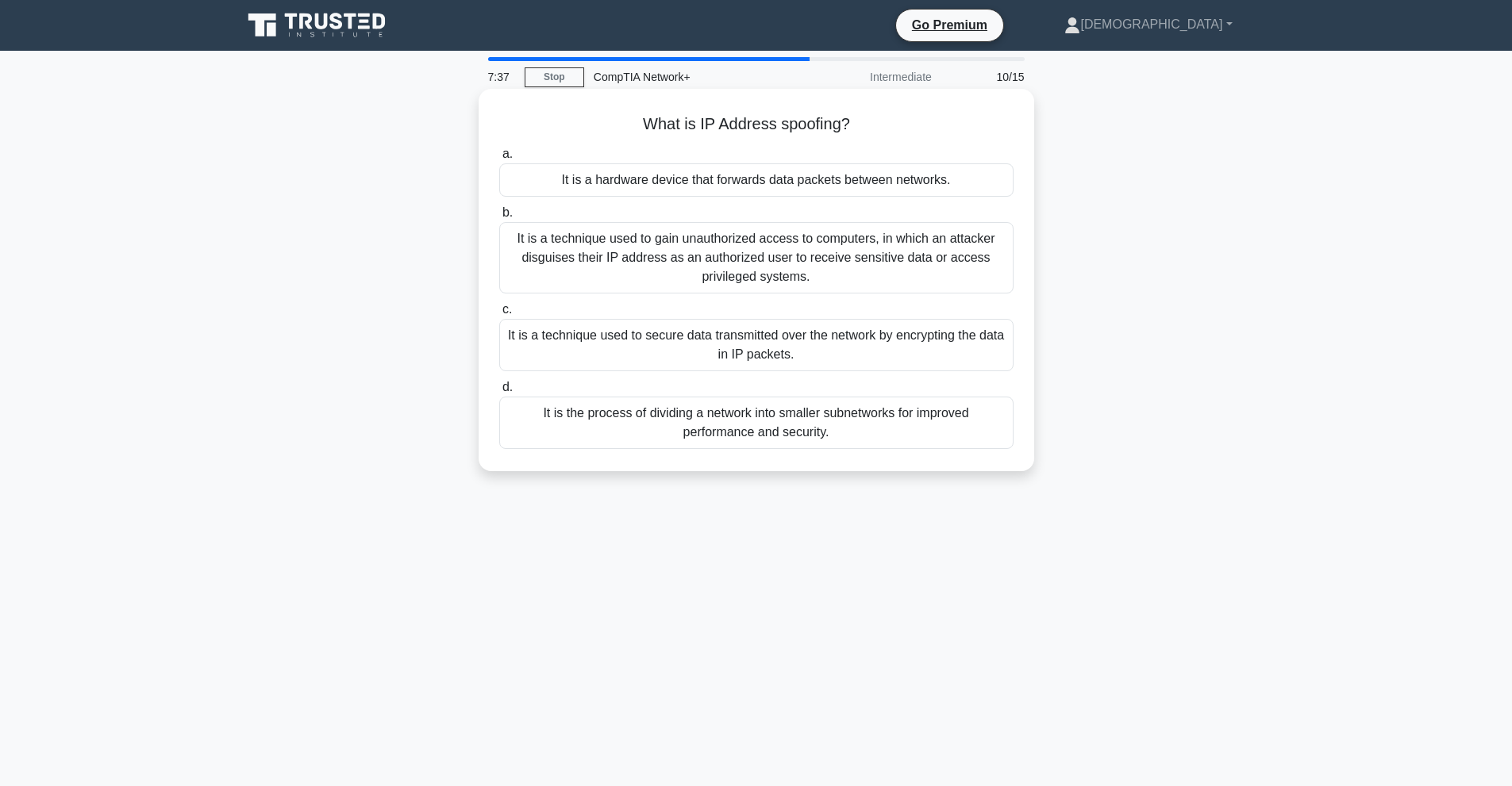
click at [904, 250] on div "It is a technique used to gain unauthorized access to computers, in which an at…" at bounding box center [756, 258] width 514 height 71
click at [933, 272] on div "It is a technique used to gain unauthorized access to computers, in which an at…" at bounding box center [756, 258] width 514 height 71
click at [499, 219] on input "b. It is a technique used to gain unauthorized access to computers, in which an…" at bounding box center [499, 213] width 0 height 10
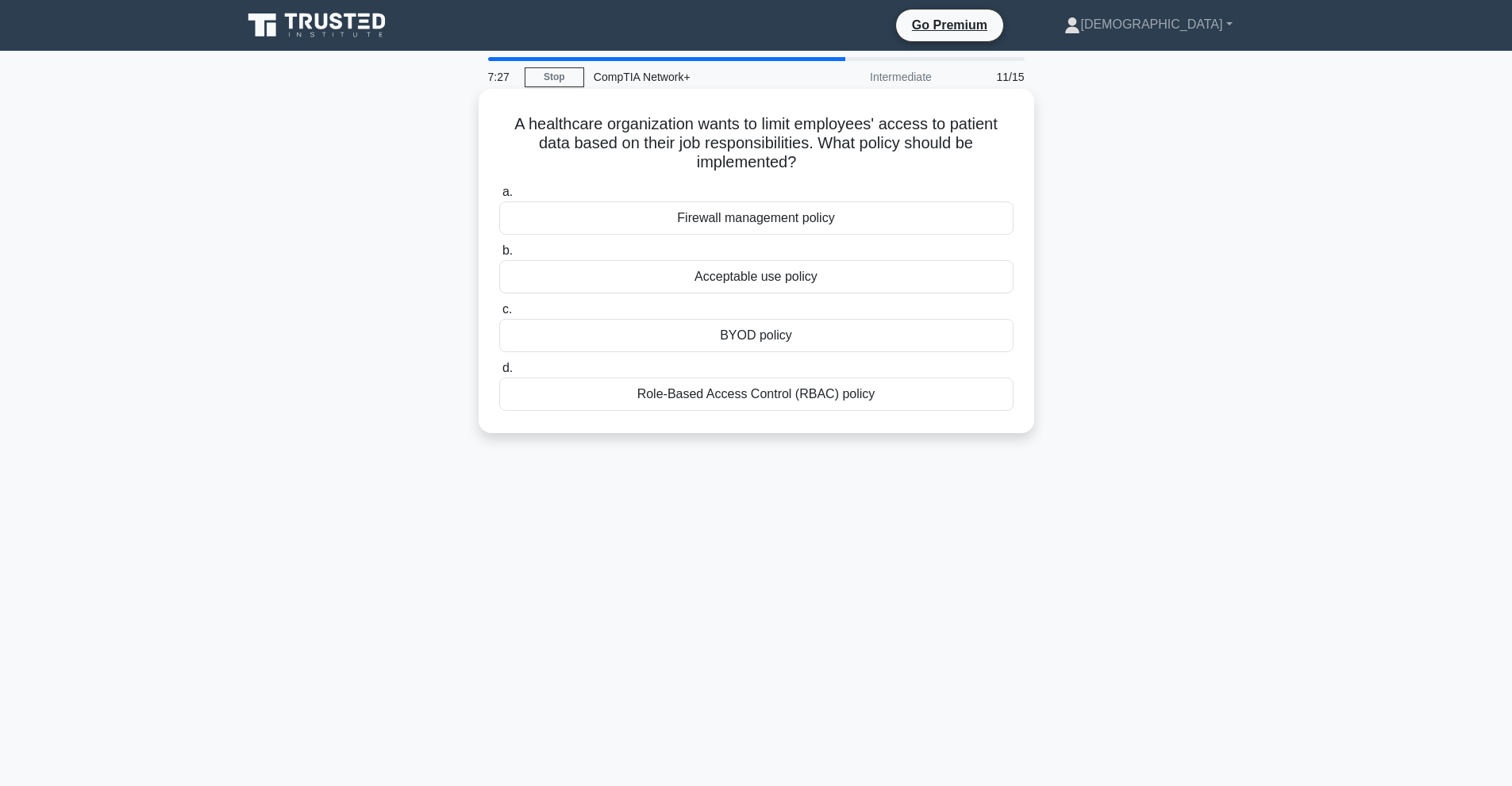
click at [869, 400] on div "Role-Based Access Control (RBAC) policy" at bounding box center [756, 395] width 514 height 34
click at [499, 373] on input "d. Role-Based Access Control (RBAC) policy" at bounding box center [499, 368] width 0 height 10
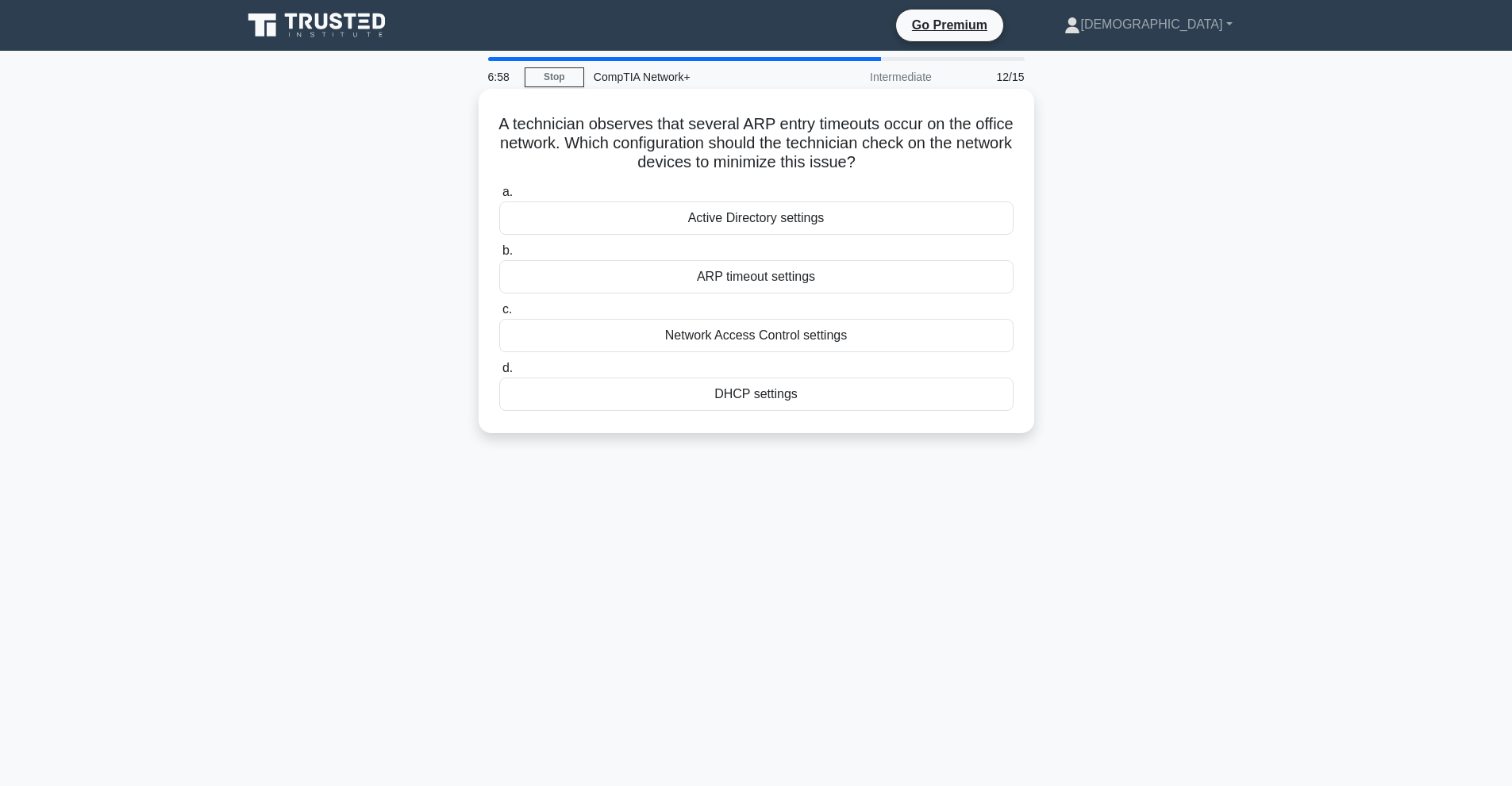
click at [831, 335] on div "Network Access Control settings" at bounding box center [756, 336] width 514 height 34
click at [499, 315] on input "c. Network Access Control settings" at bounding box center [499, 310] width 0 height 10
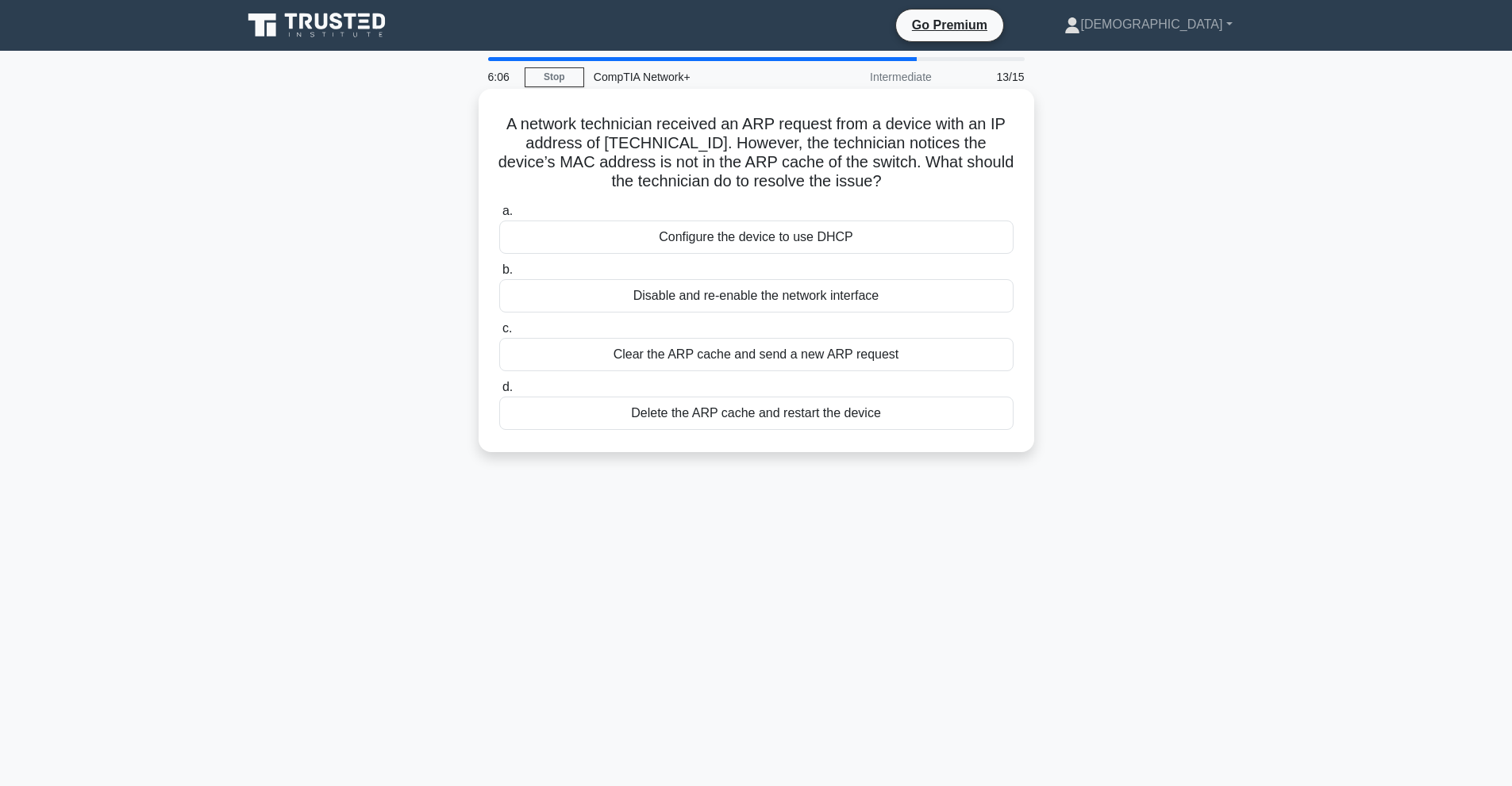
click at [871, 353] on div "Clear the ARP cache and send a new ARP request" at bounding box center [756, 355] width 514 height 34
click at [499, 334] on input "c. Clear the ARP cache and send a new ARP request" at bounding box center [499, 328] width 0 height 10
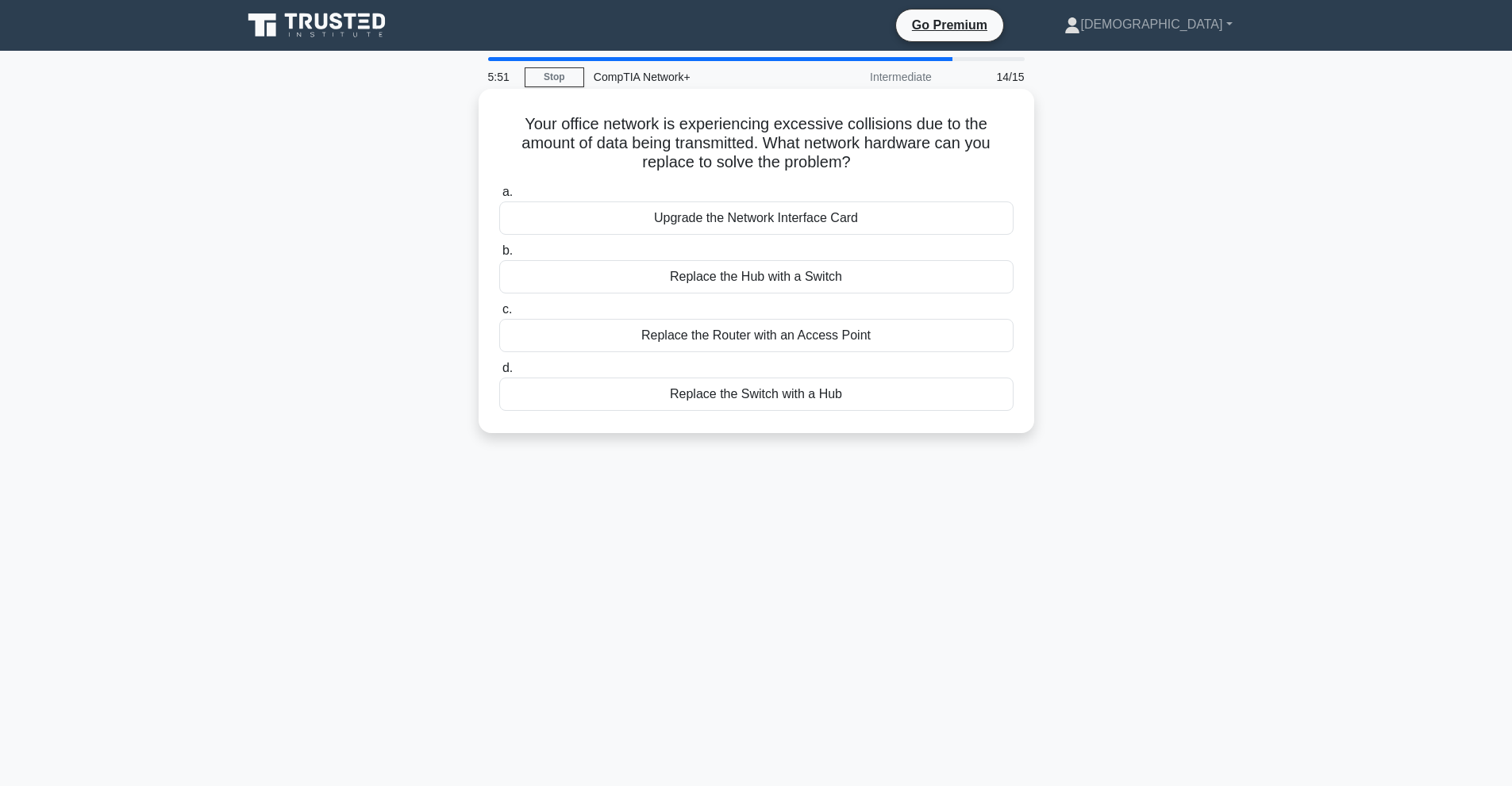
click at [809, 276] on div "Replace the Hub with a Switch" at bounding box center [756, 277] width 514 height 34
click at [499, 256] on input "b. Replace the Hub with a Switch" at bounding box center [499, 250] width 0 height 10
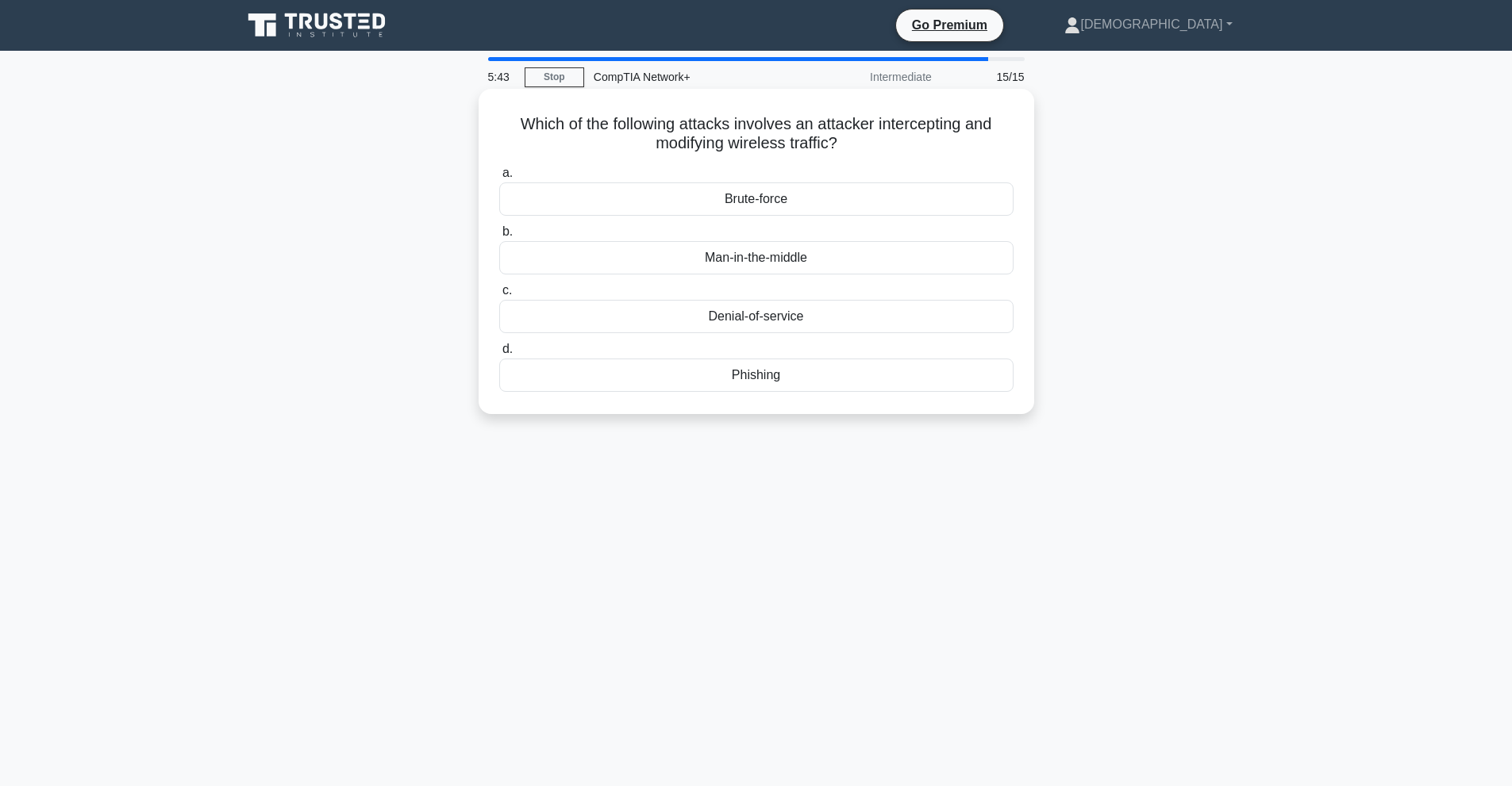
click at [862, 265] on div "Man-in-the-middle" at bounding box center [756, 258] width 514 height 34
click at [499, 237] on input "b. Man-in-the-middle" at bounding box center [499, 232] width 0 height 10
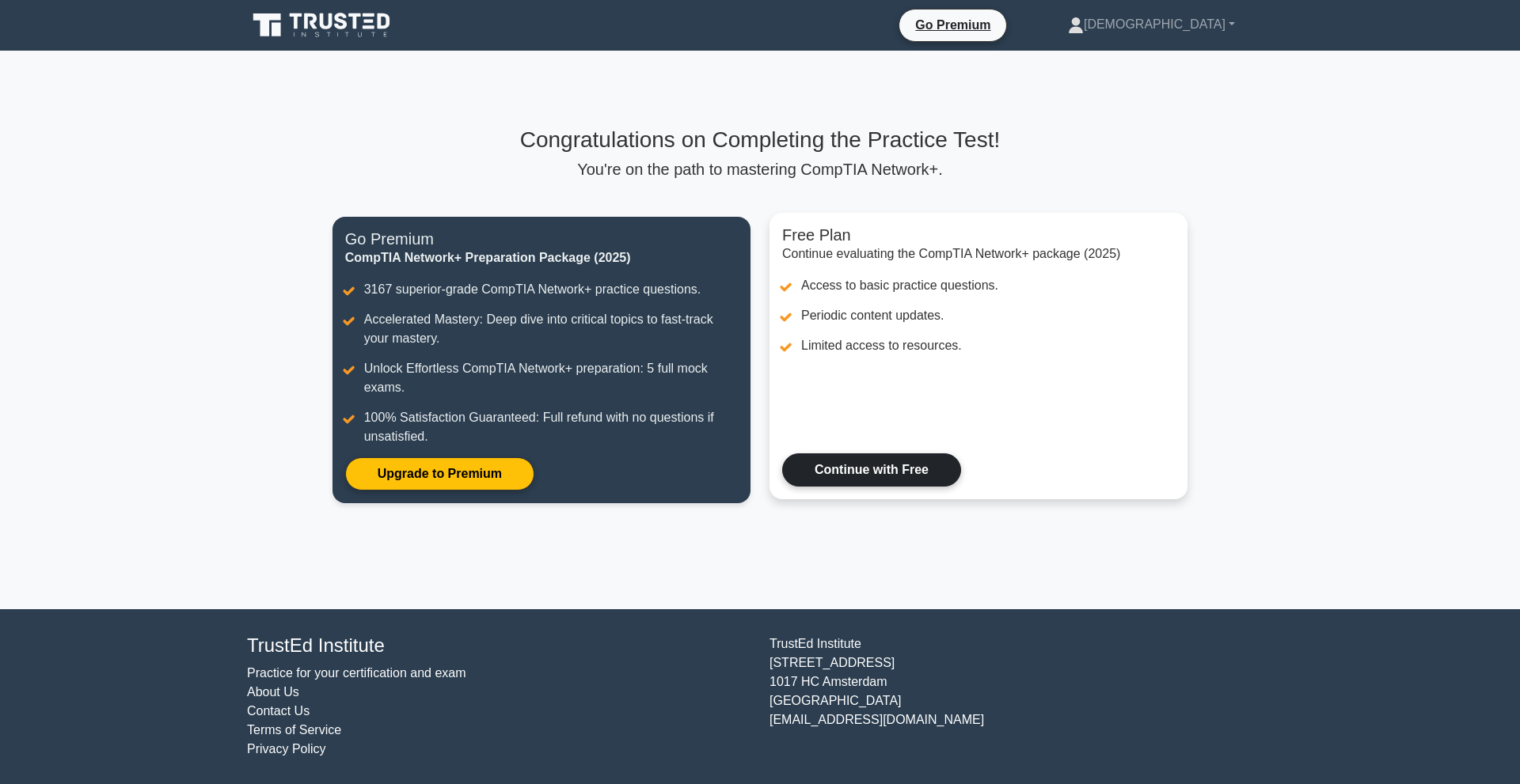
click at [830, 459] on link "Continue with Free" at bounding box center [871, 471] width 179 height 34
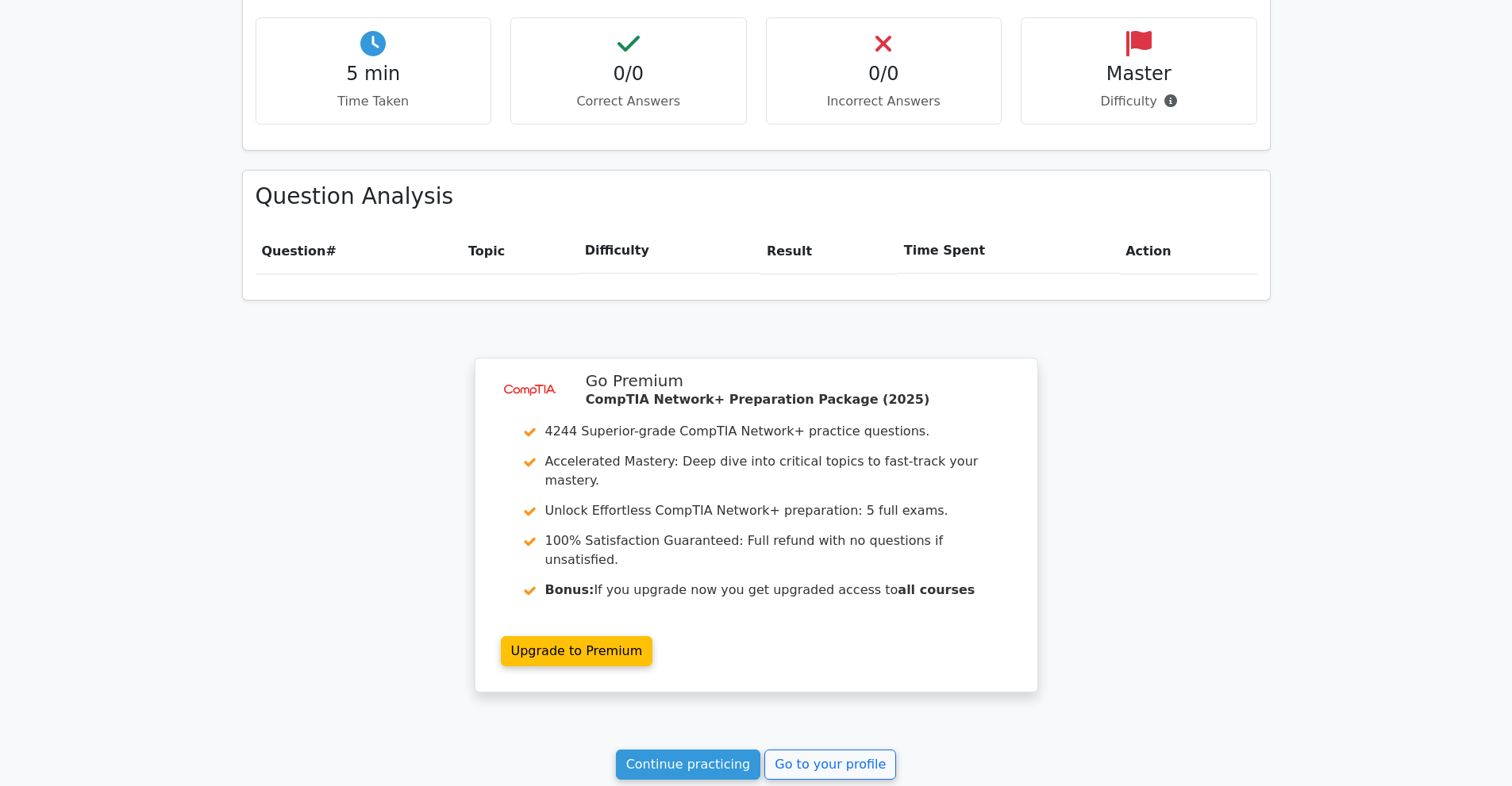
scroll to position [642, 0]
